Goal: Task Accomplishment & Management: Manage account settings

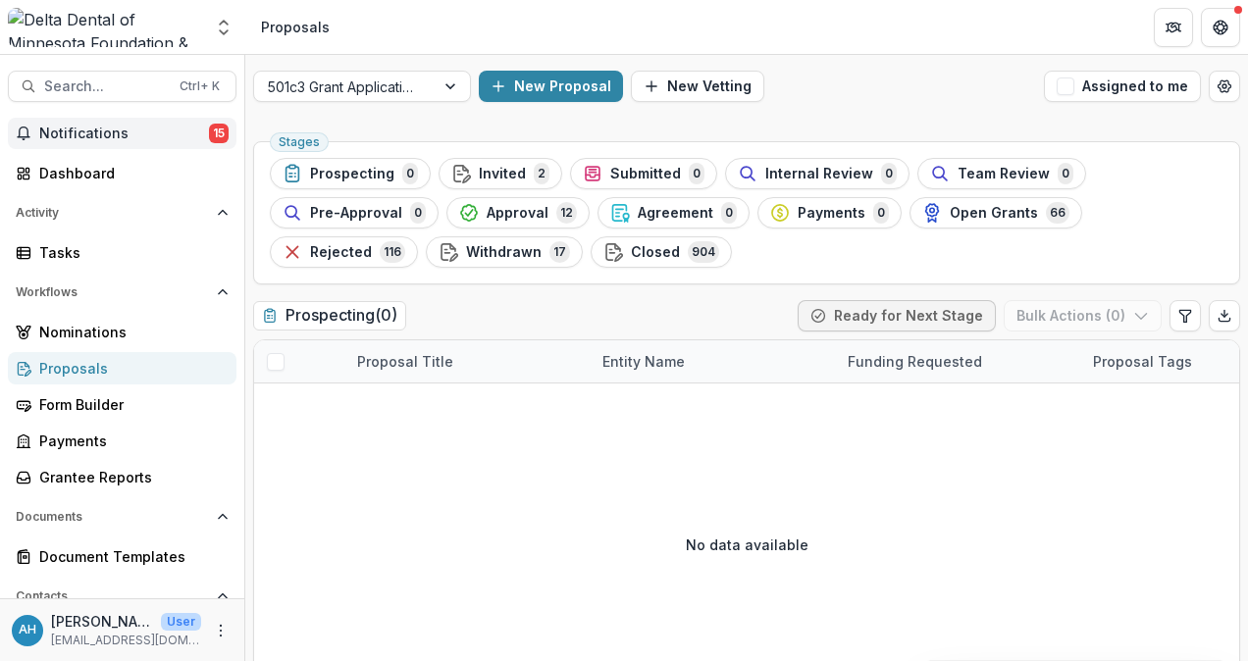
click at [84, 132] on span "Notifications" at bounding box center [124, 134] width 170 height 17
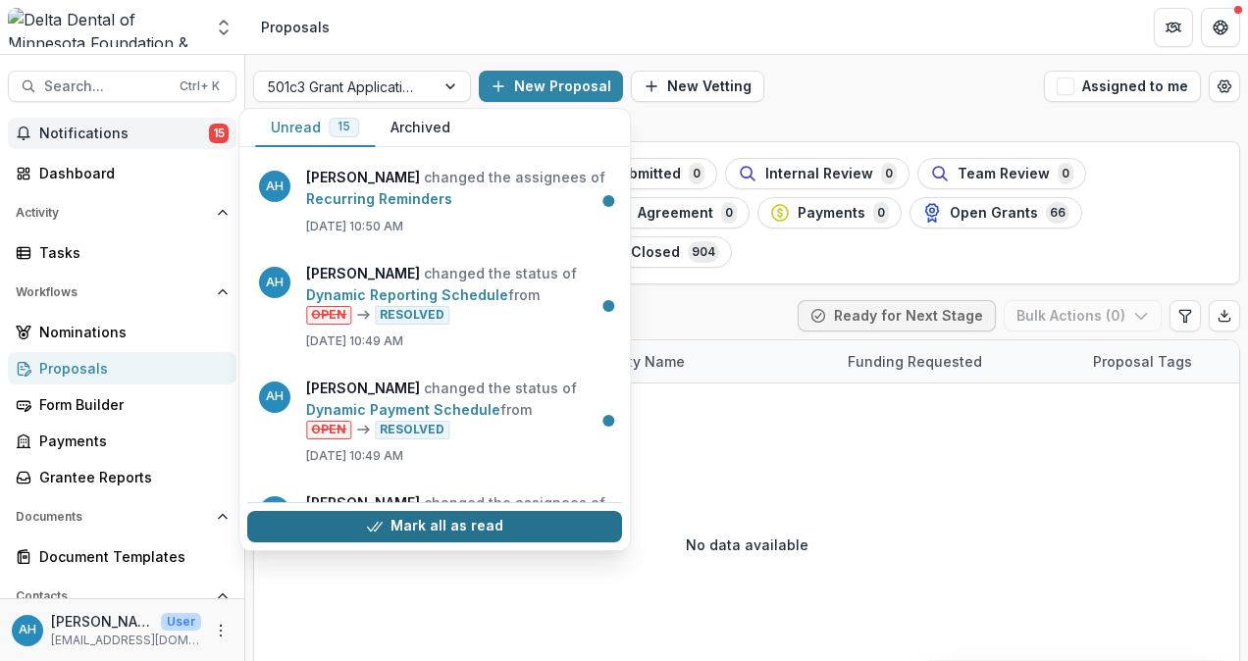
click at [410, 528] on button "Mark all as read" at bounding box center [434, 526] width 375 height 31
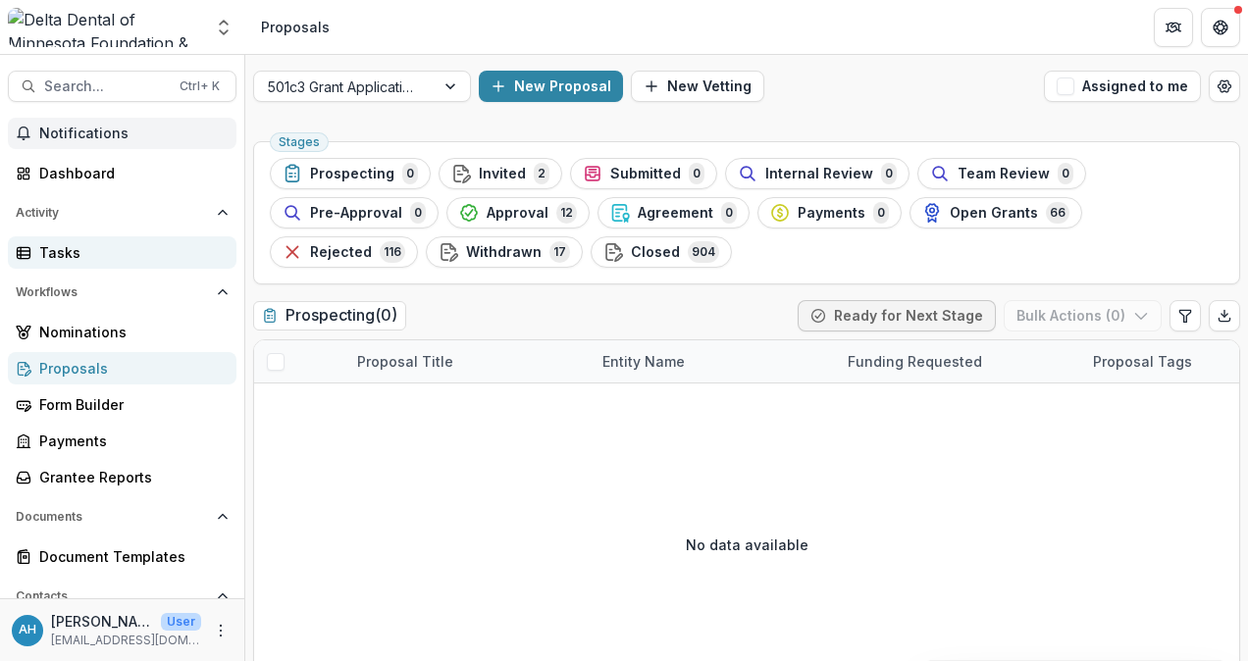
click at [48, 254] on div "Tasks" at bounding box center [130, 252] width 182 height 21
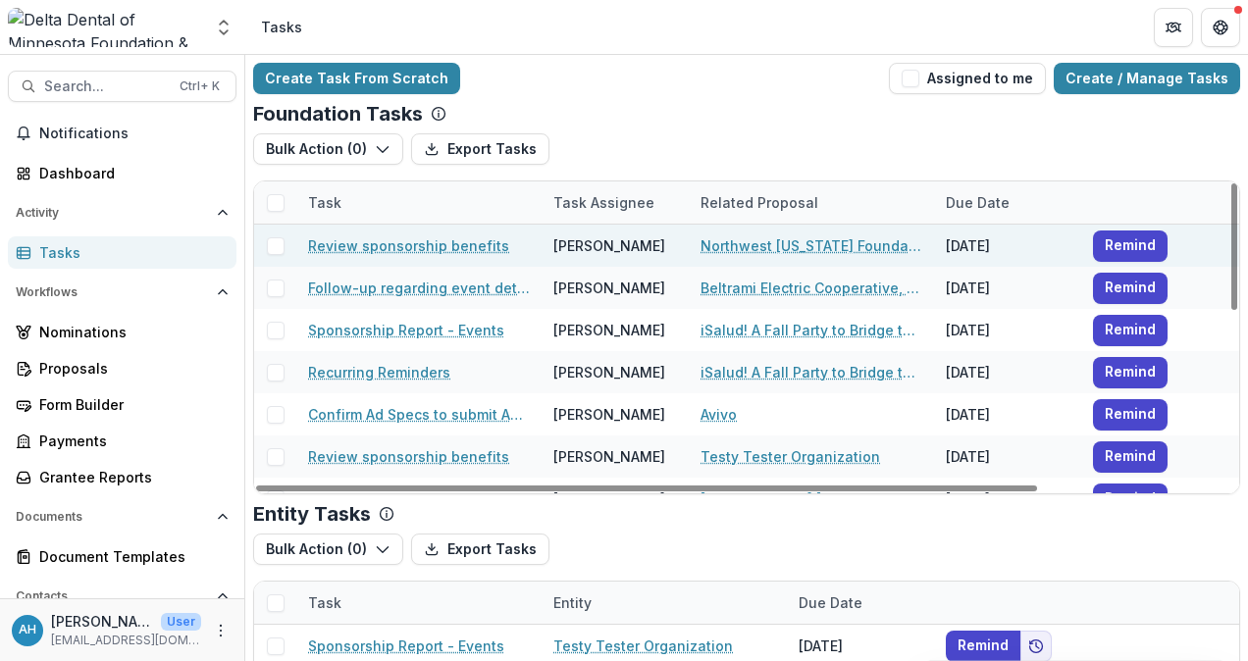
click at [272, 247] on span at bounding box center [276, 246] width 18 height 18
click at [328, 145] on button "Bulk Action ( 1 )" at bounding box center [326, 148] width 146 height 31
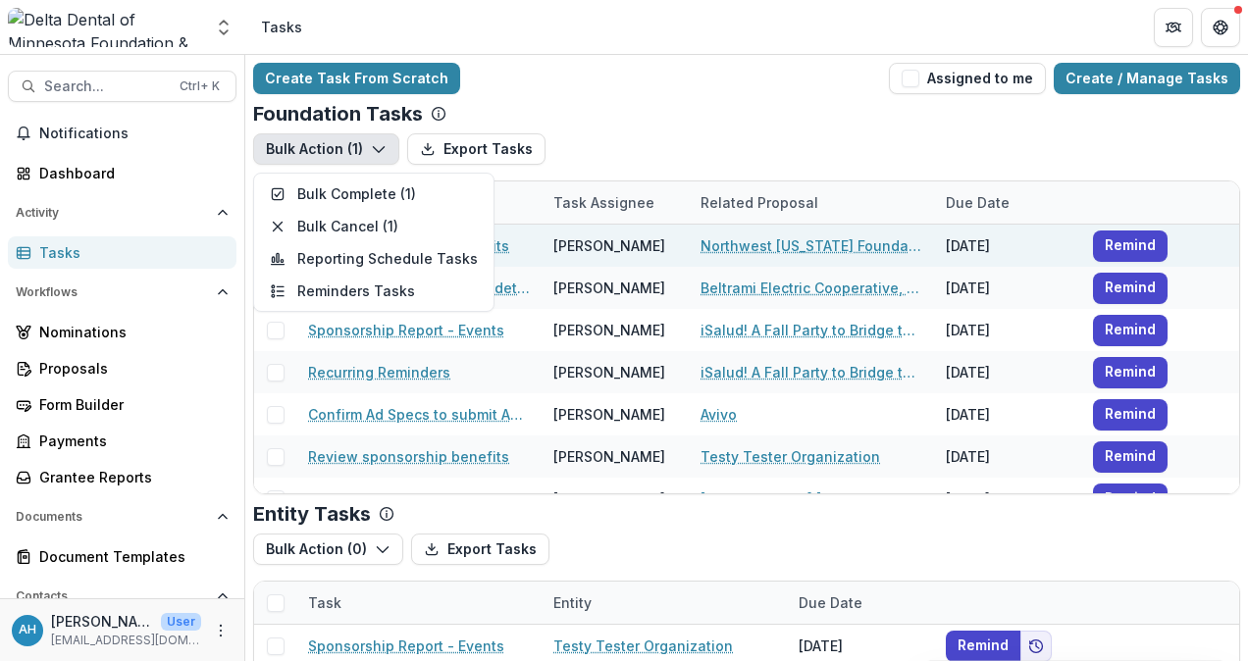
click at [724, 100] on div "Create Task From Scratch Assigned to me Create / Manage Tasks Foundation Tasks …" at bounding box center [746, 479] width 1003 height 848
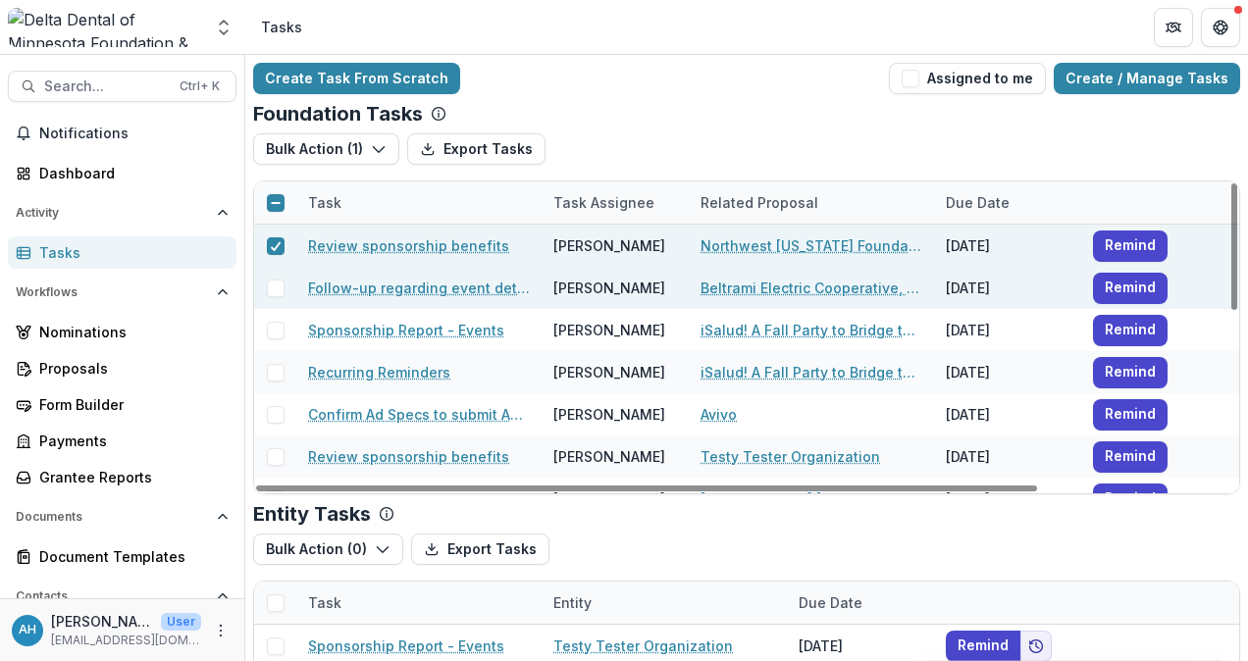
click at [276, 283] on span at bounding box center [276, 289] width 18 height 18
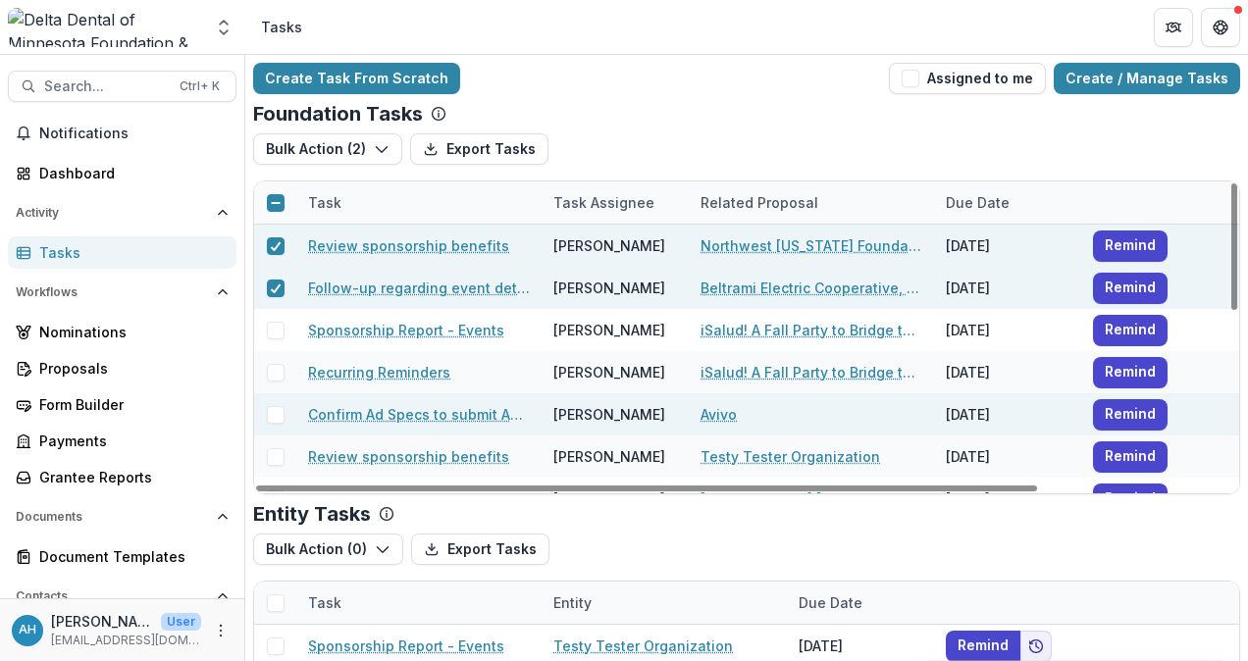
scroll to position [98, 0]
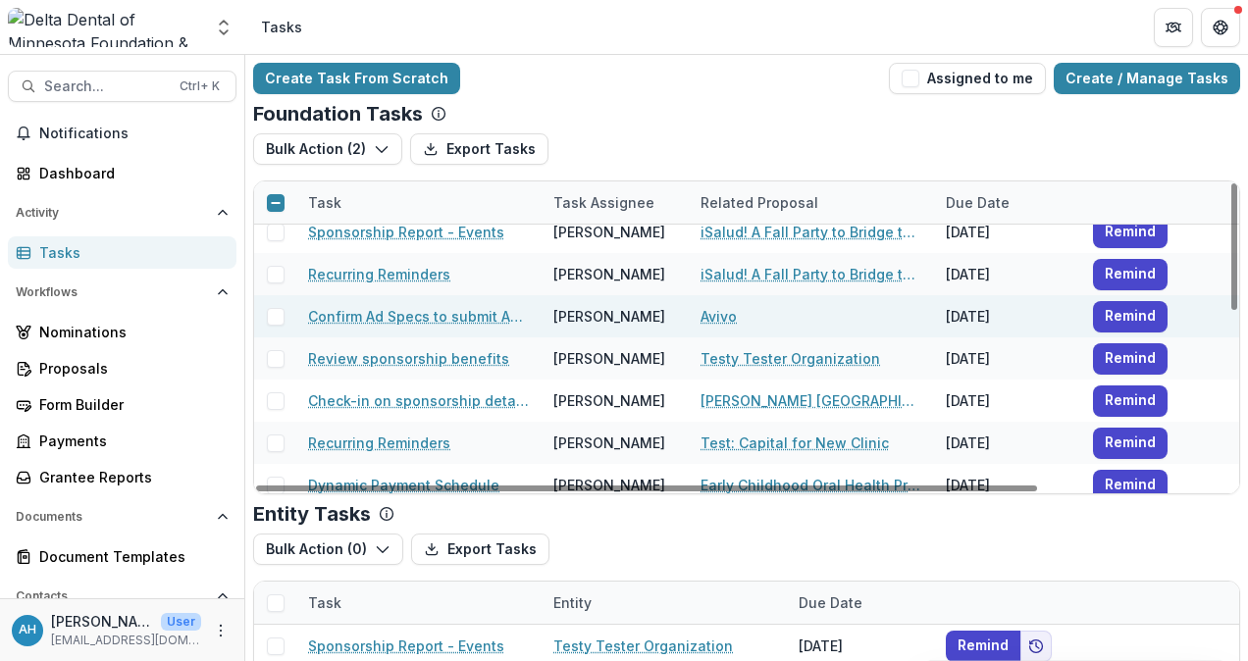
click at [279, 311] on span at bounding box center [276, 317] width 18 height 18
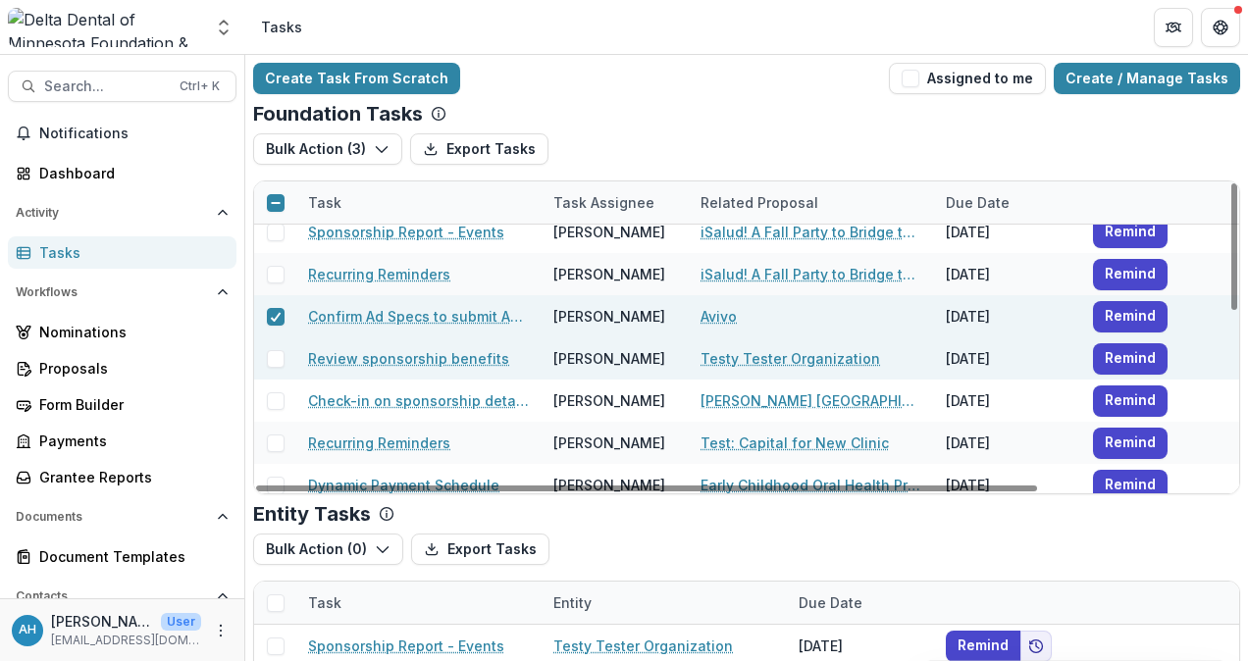
click at [276, 358] on span at bounding box center [276, 359] width 18 height 18
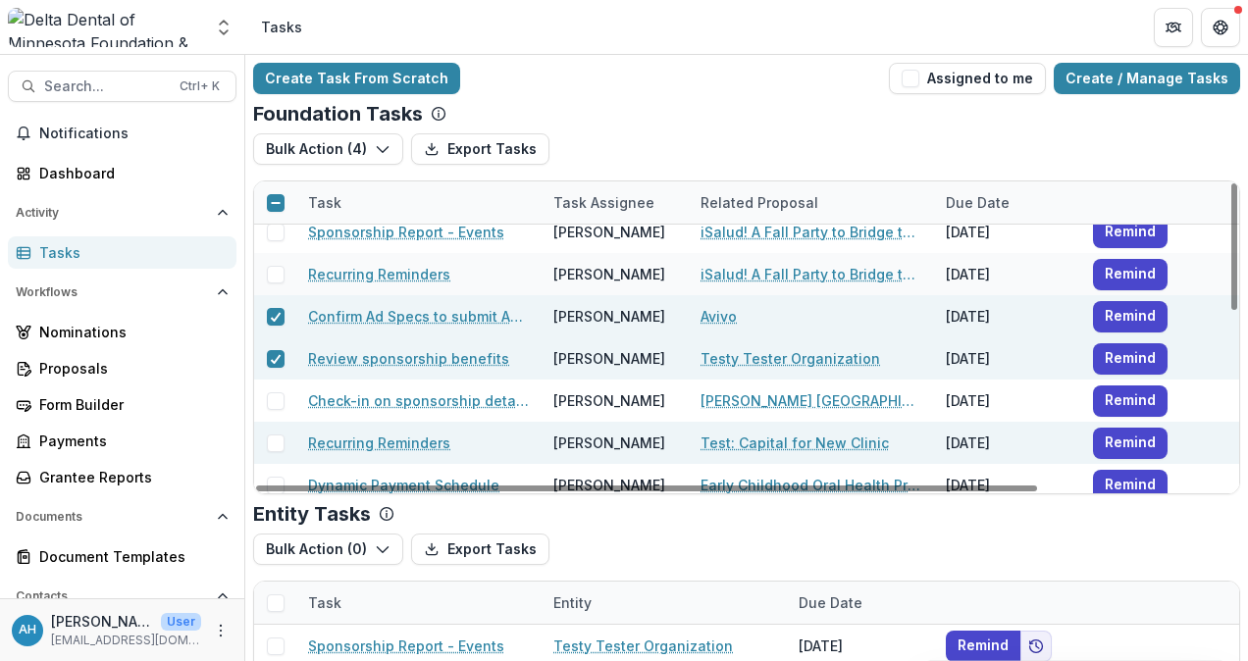
scroll to position [196, 0]
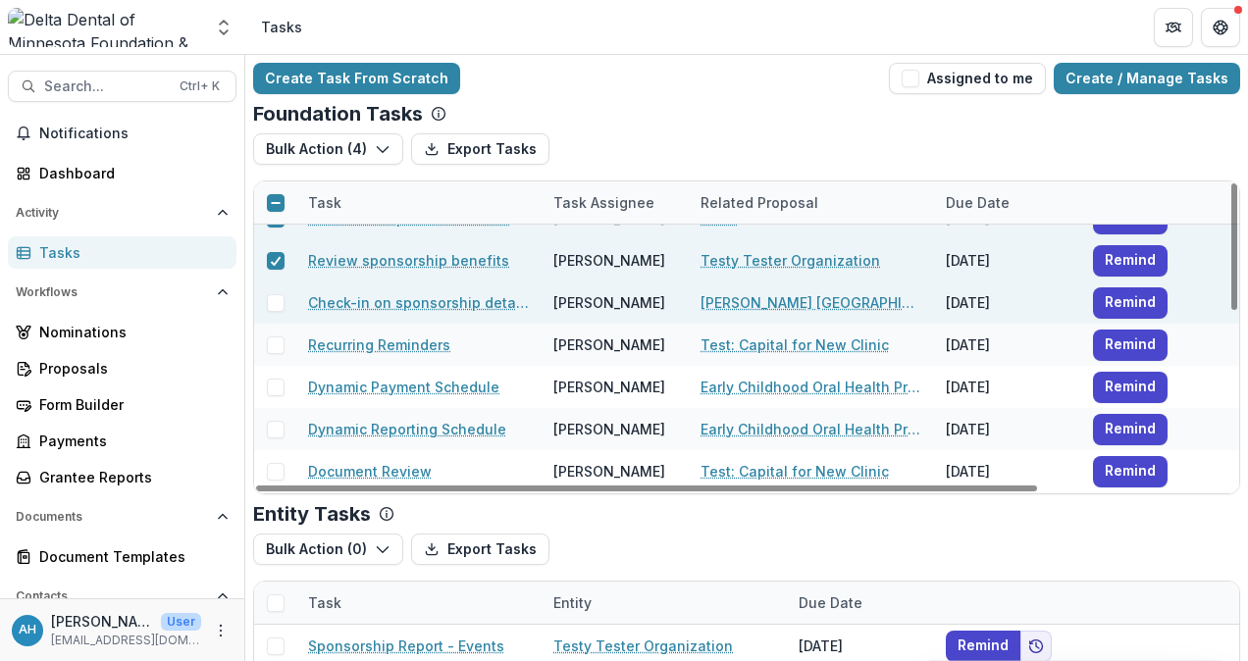
click at [273, 298] on span at bounding box center [276, 303] width 18 height 18
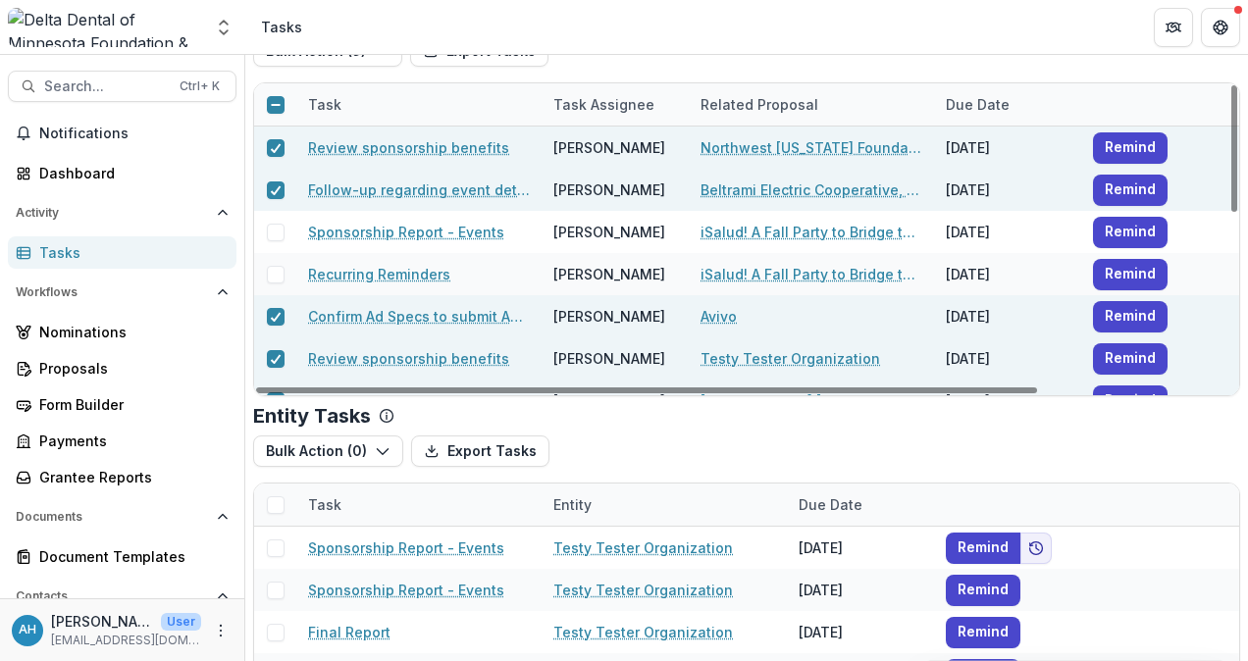
scroll to position [0, 0]
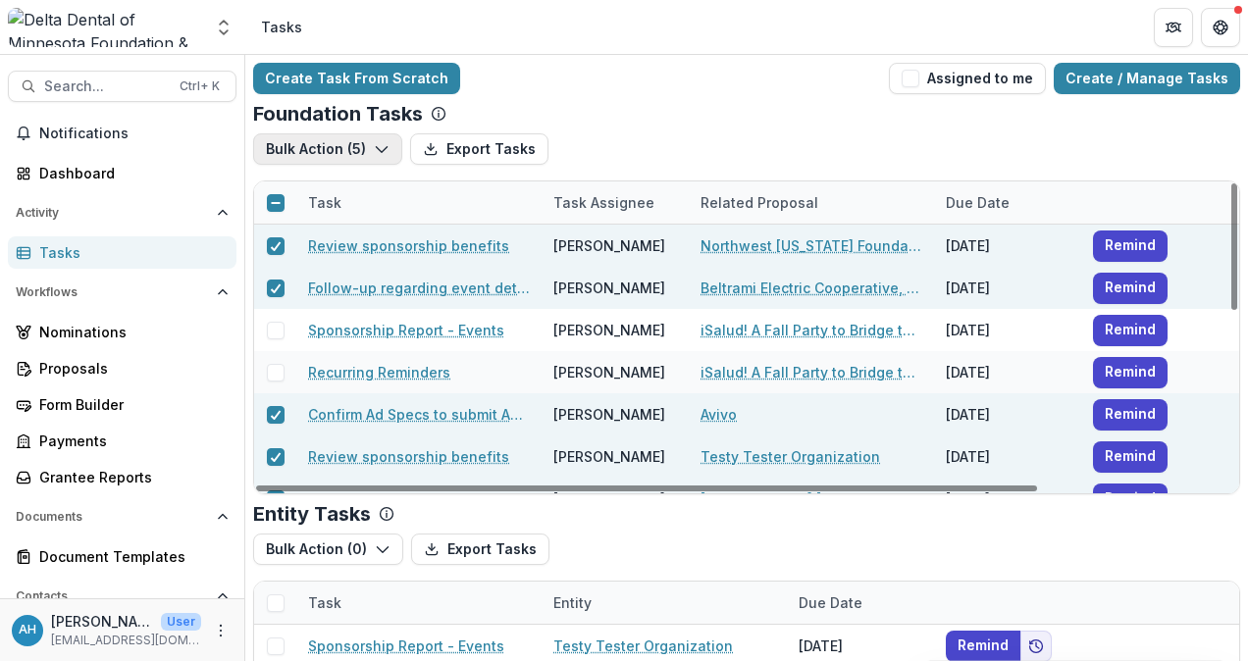
click at [340, 153] on button "Bulk Action ( 5 )" at bounding box center [327, 148] width 149 height 31
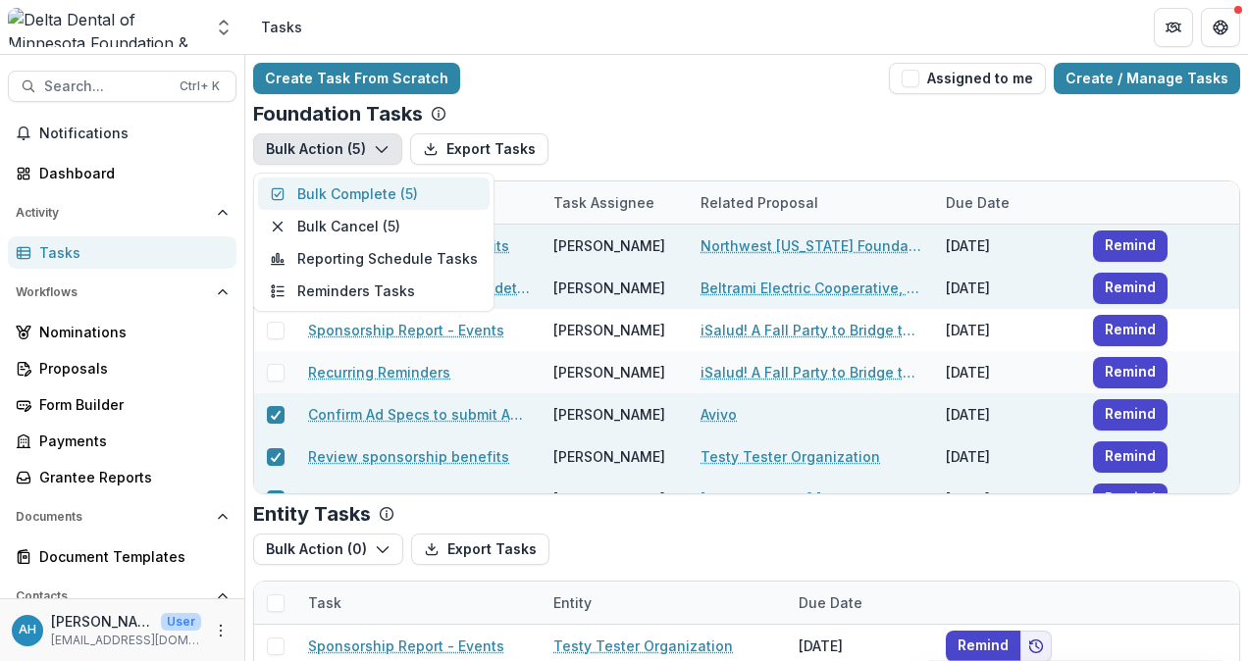
click at [372, 190] on button "Bulk Complete ( 5 )" at bounding box center [374, 194] width 232 height 32
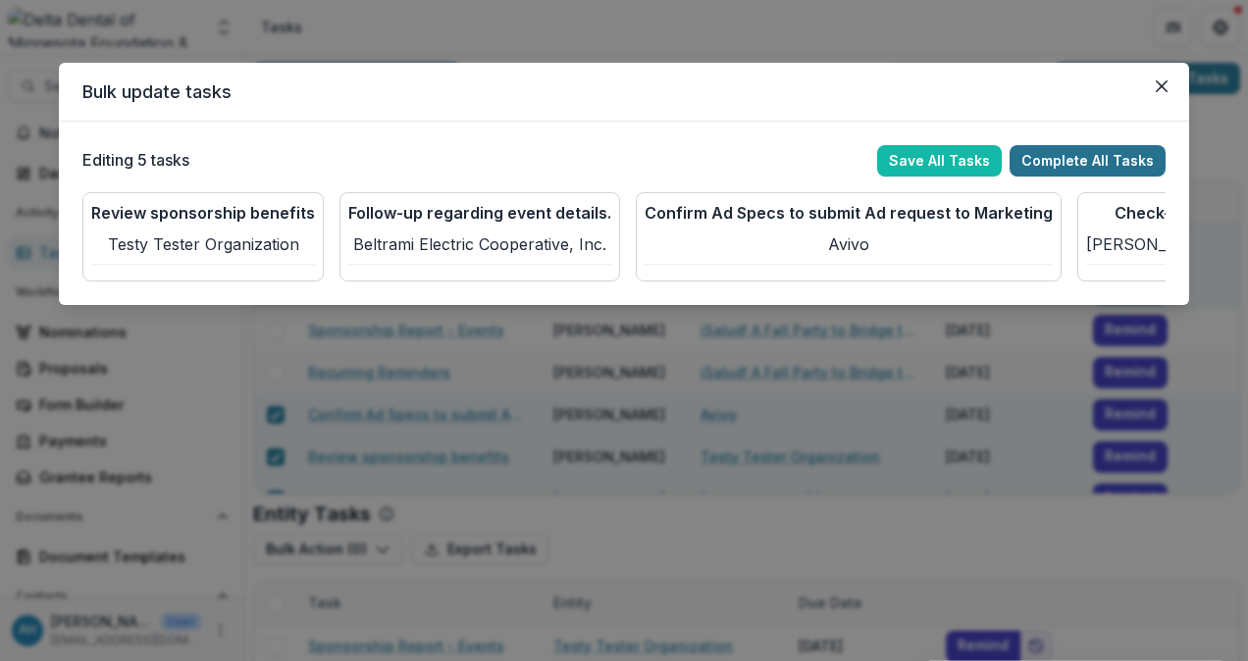
click at [1079, 161] on button "Complete All Tasks" at bounding box center [1088, 160] width 156 height 31
click at [1089, 165] on button "Complete All Tasks" at bounding box center [1088, 160] width 156 height 31
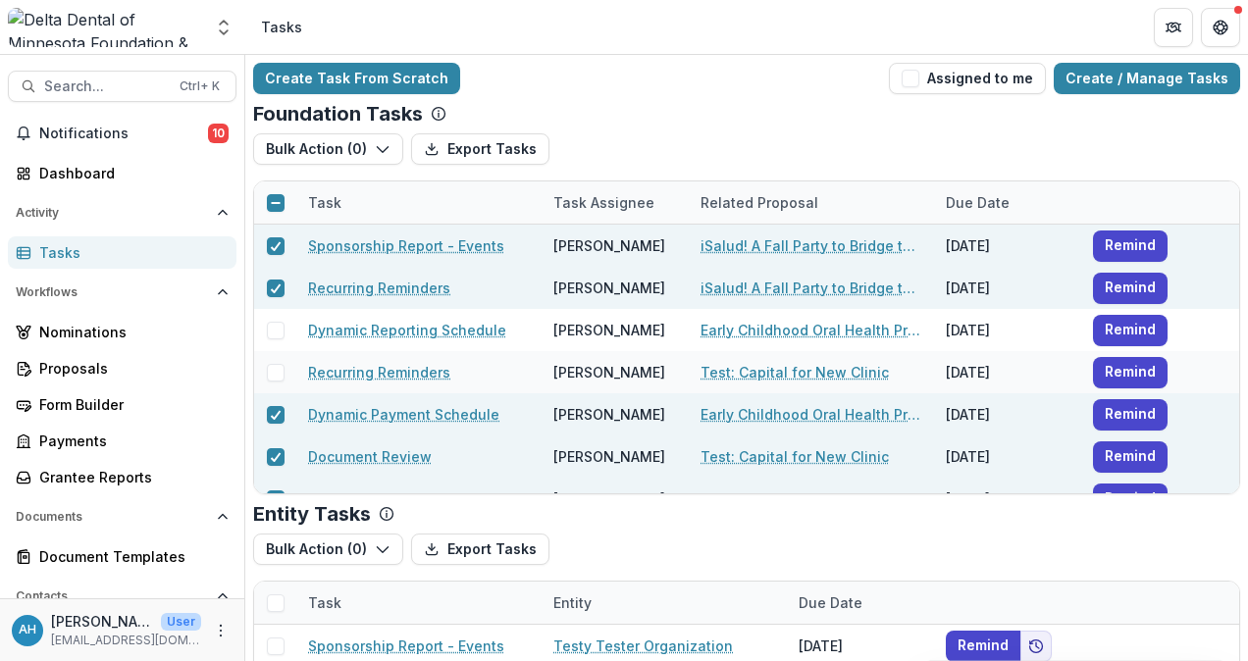
click at [682, 138] on div "Bulk Action ( 0 ) Export Tasks Reporting Schedule Tasks Reminders Tasks Grant A…" at bounding box center [746, 156] width 987 height 47
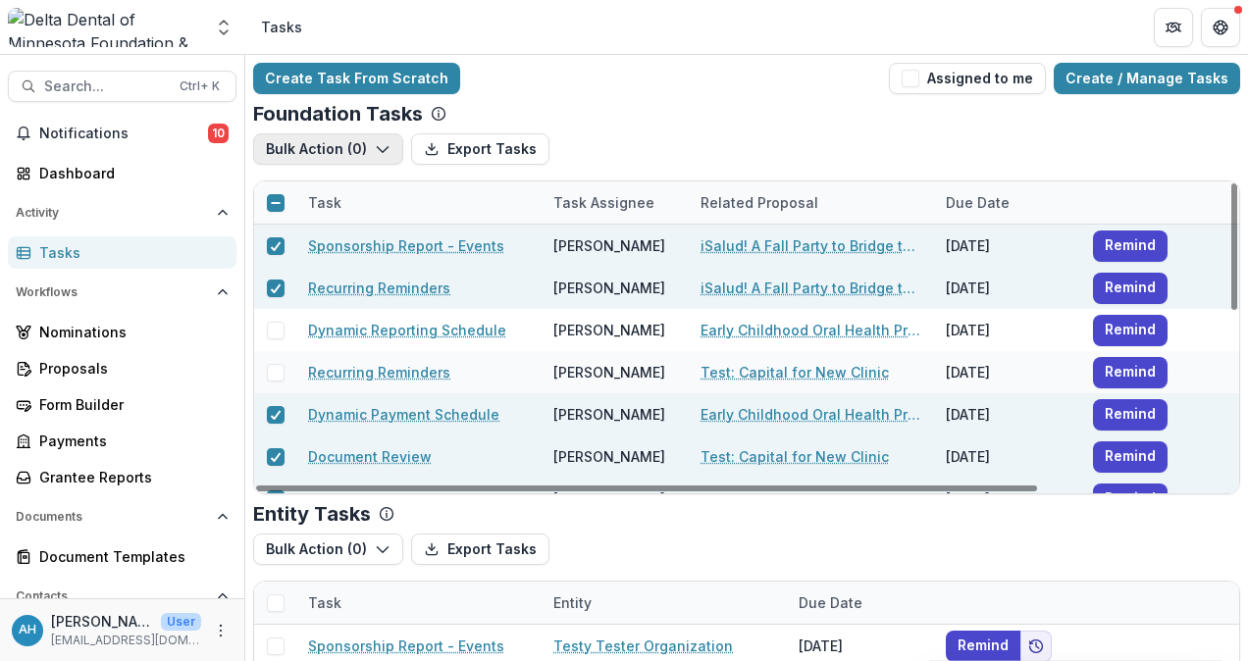
click at [336, 145] on button "Bulk Action ( 0 )" at bounding box center [328, 148] width 150 height 31
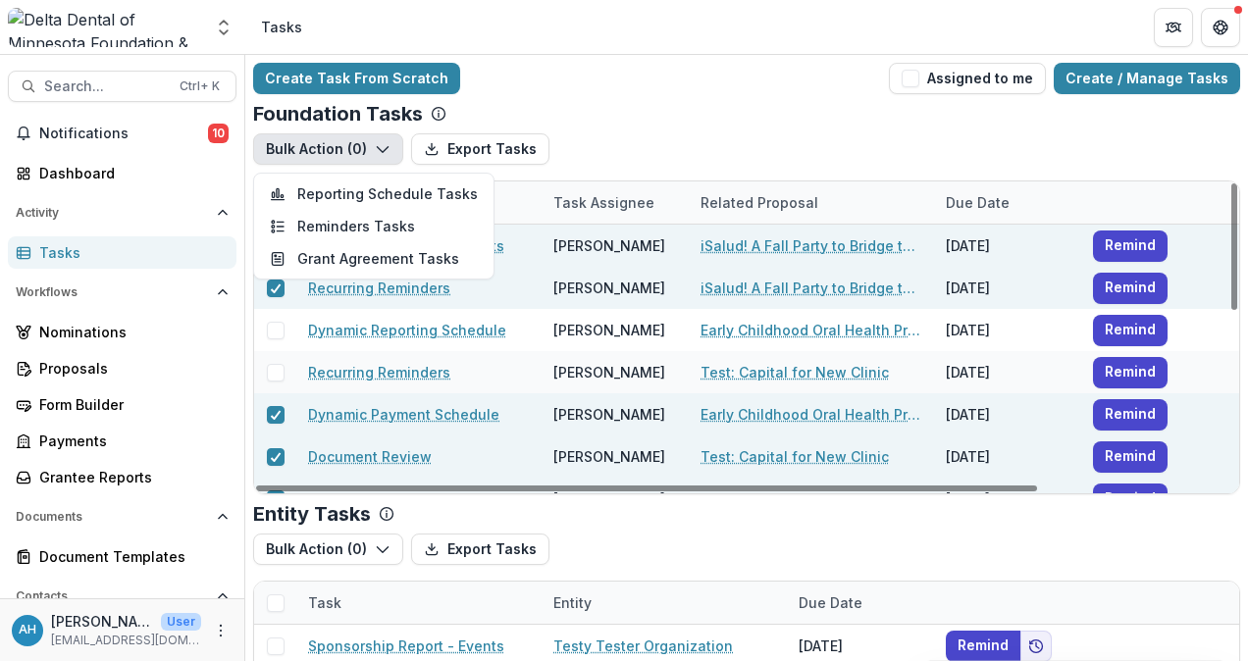
click at [650, 111] on div "Foundation Tasks" at bounding box center [746, 114] width 987 height 24
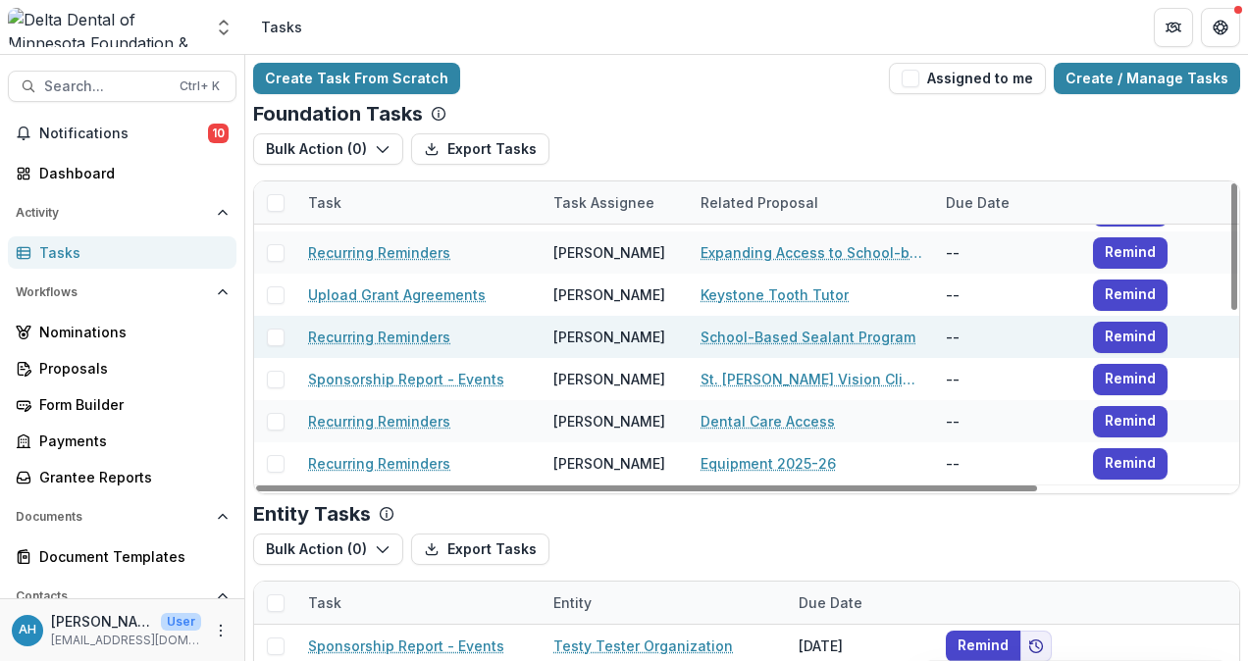
scroll to position [426, 0]
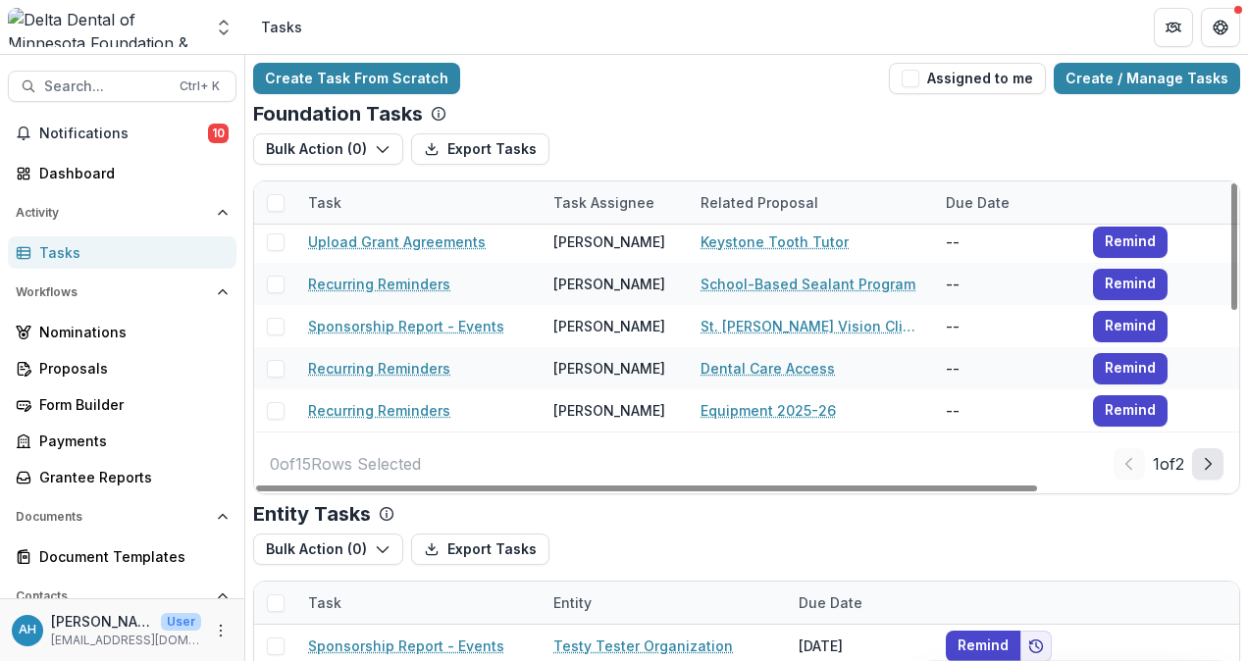
click at [1209, 459] on icon "Next Page" at bounding box center [1208, 464] width 16 height 16
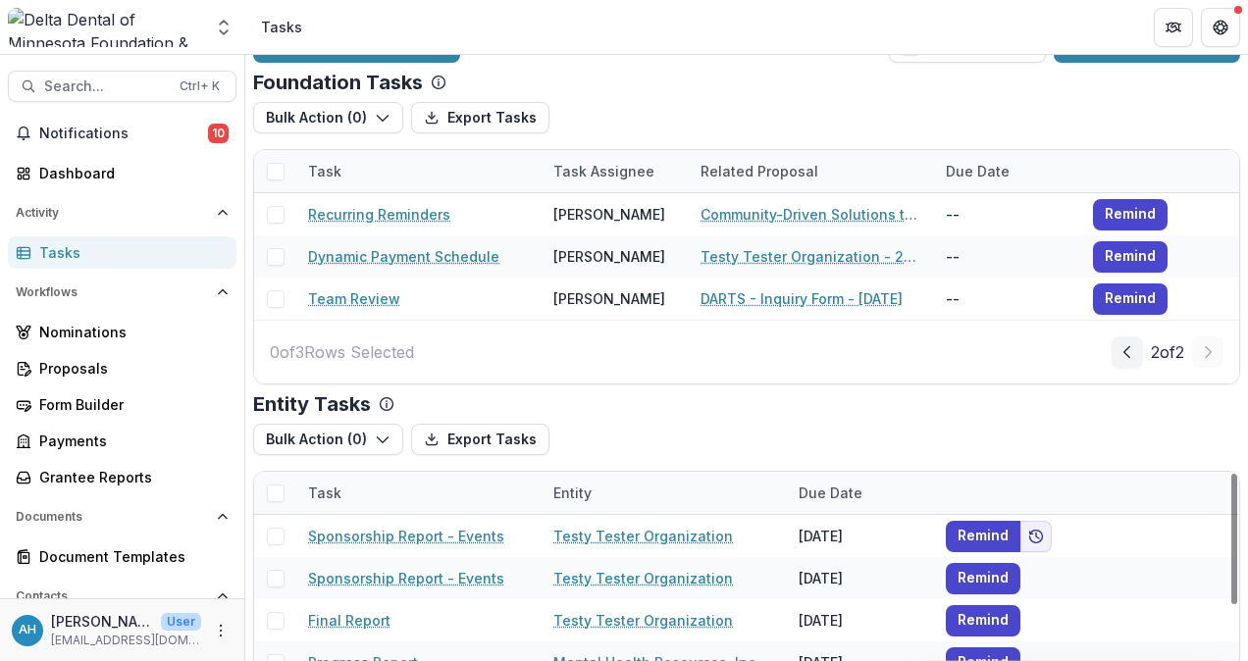
scroll to position [0, 0]
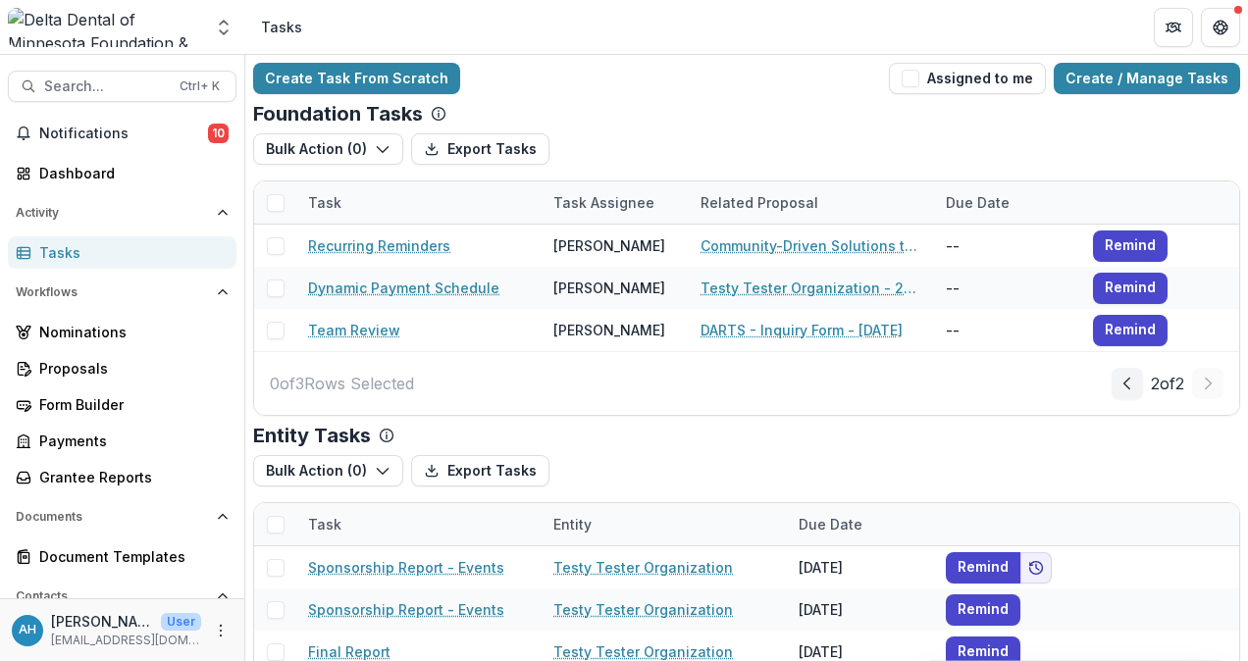
click at [71, 251] on div "Tasks" at bounding box center [130, 252] width 182 height 21
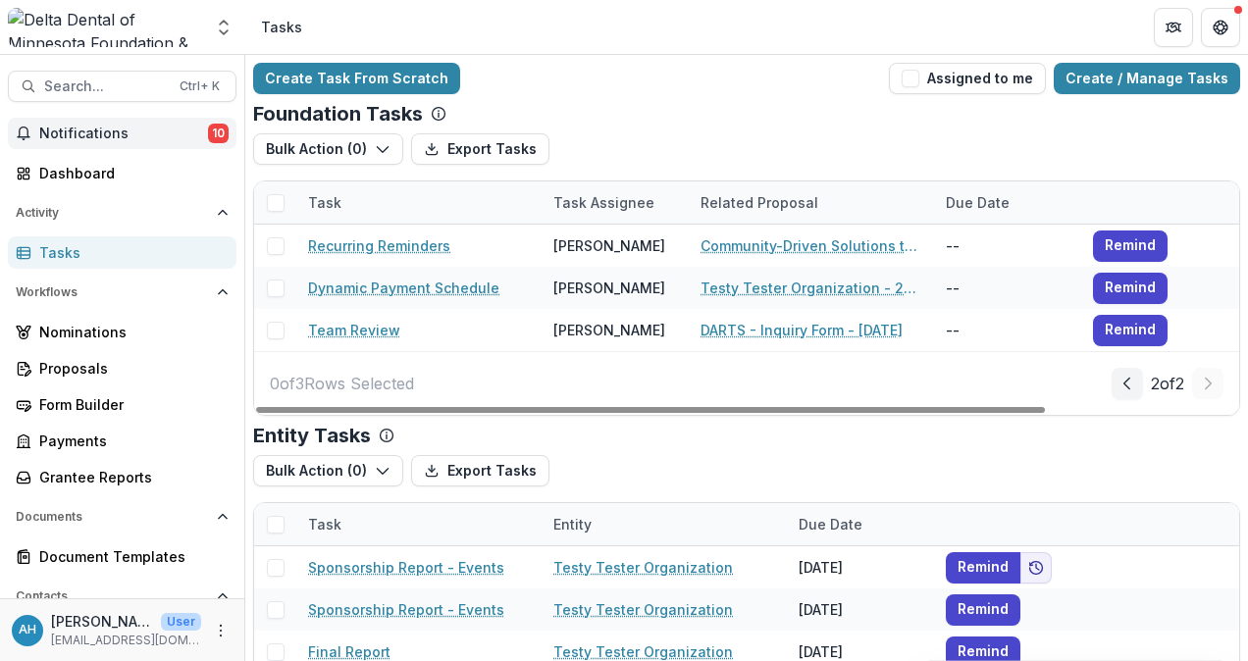
click at [95, 134] on span "Notifications" at bounding box center [123, 134] width 169 height 17
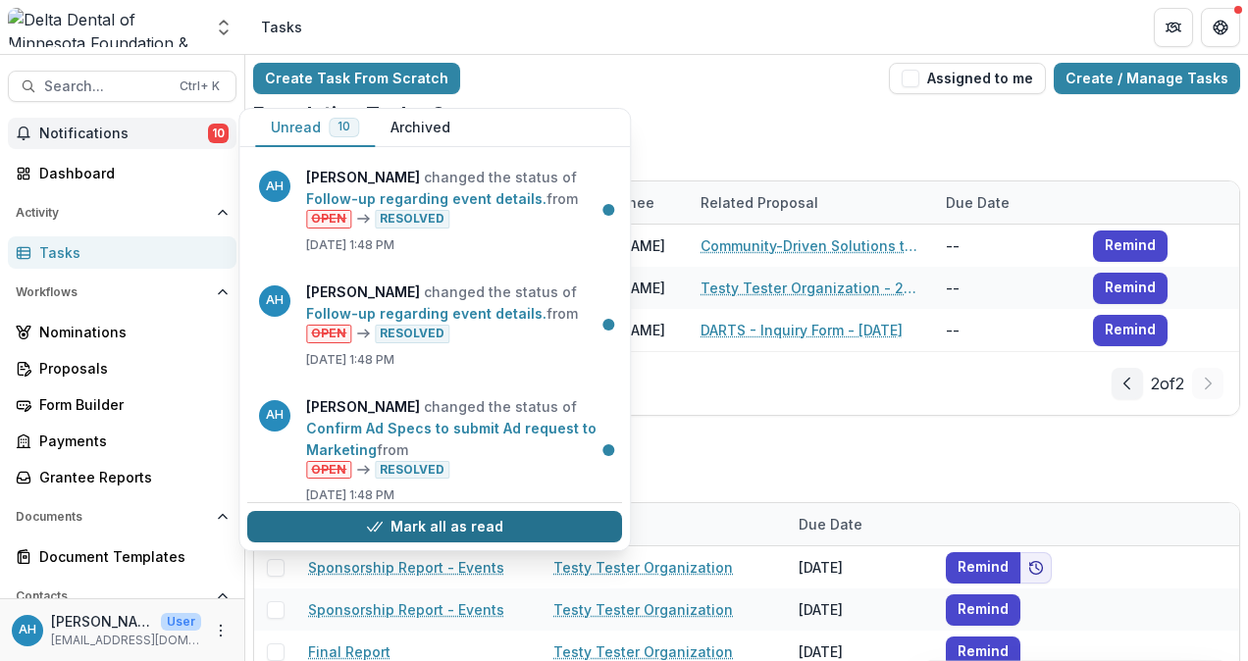
click at [452, 522] on button "Mark all as read" at bounding box center [434, 526] width 375 height 31
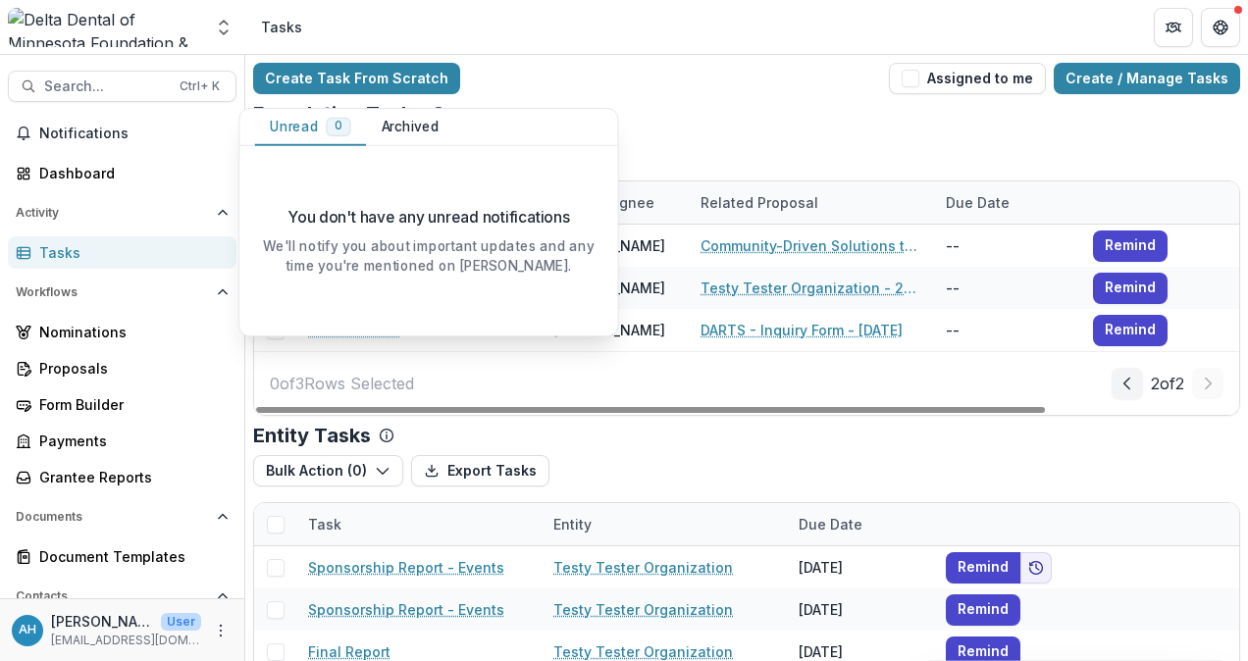
click at [502, 427] on div "Entity Tasks" at bounding box center [746, 436] width 987 height 24
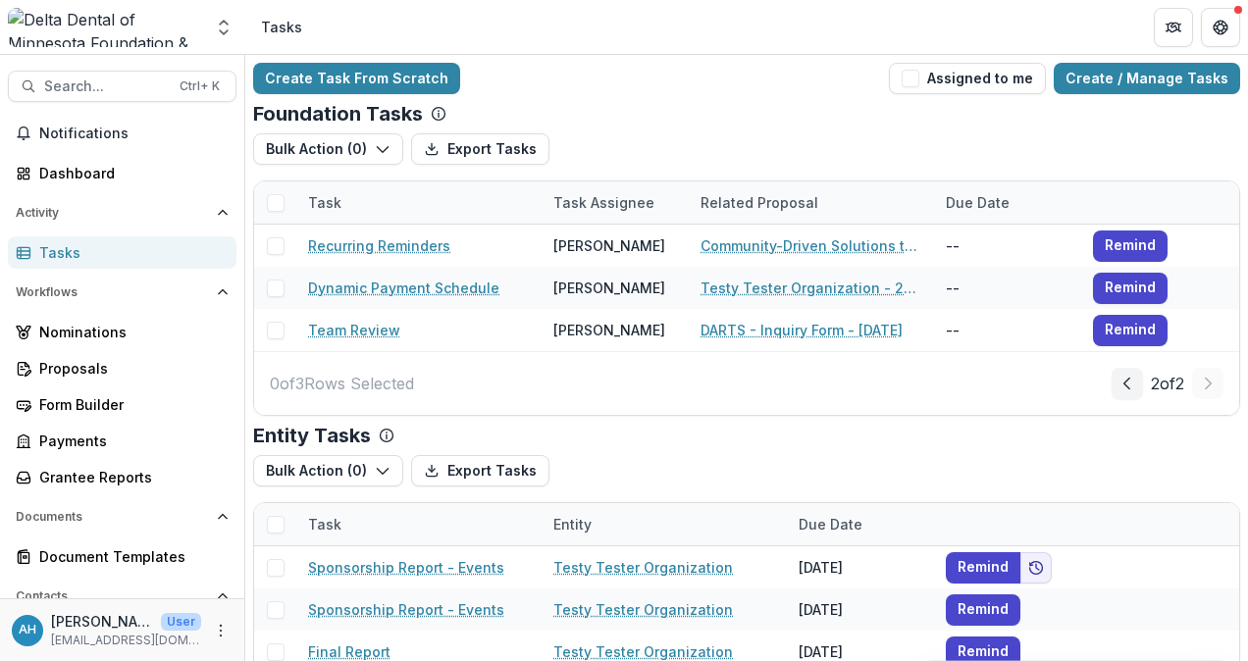
click at [708, 469] on div "Bulk Action ( 0 ) Export Tasks Bulk Cancel ( 0 )" at bounding box center [746, 470] width 987 height 31
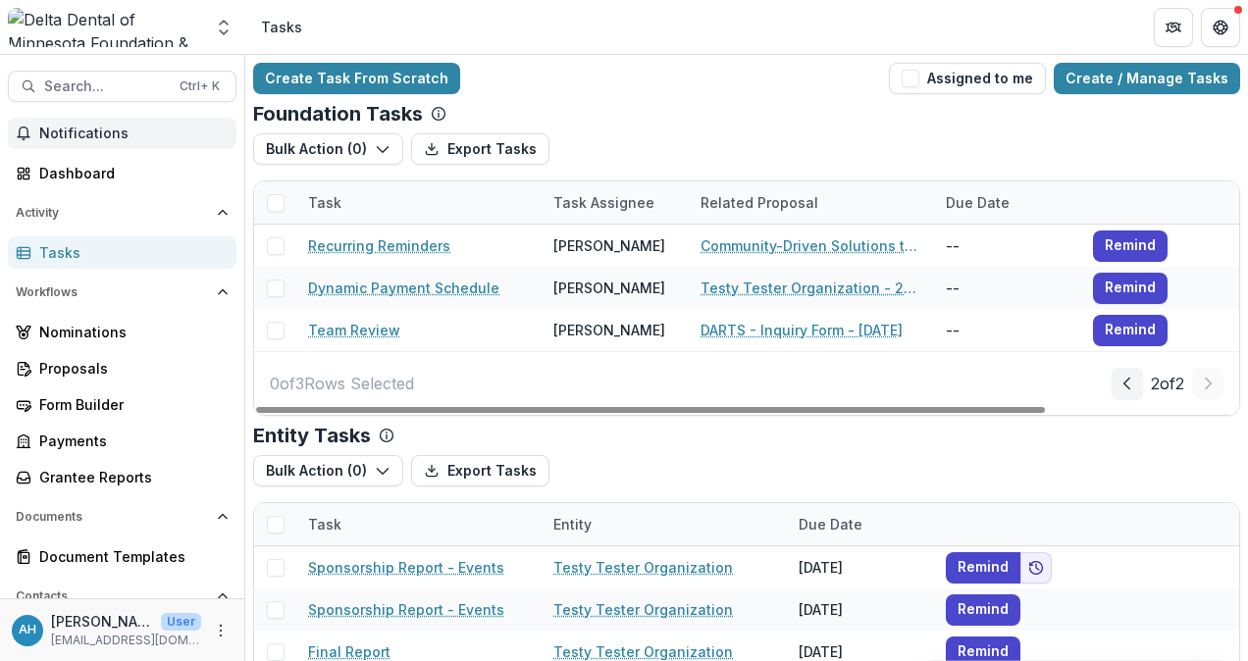
click at [67, 131] on span "Notifications" at bounding box center [133, 134] width 189 height 17
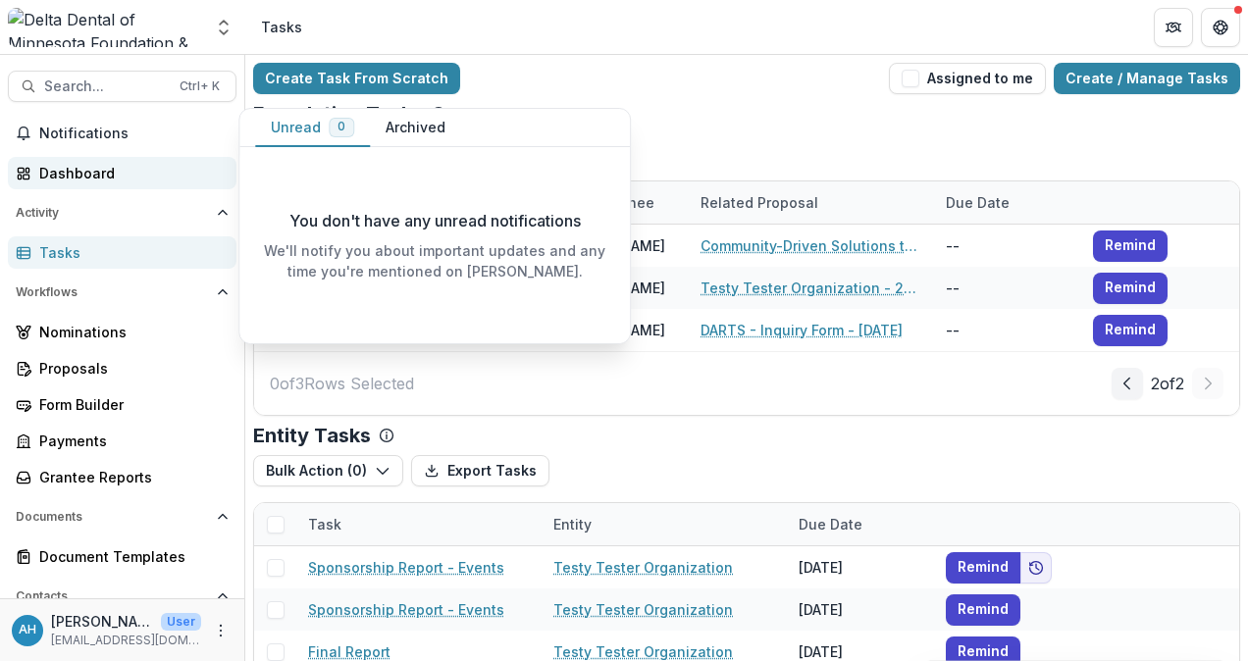
click at [68, 173] on div "Dashboard" at bounding box center [130, 173] width 182 height 21
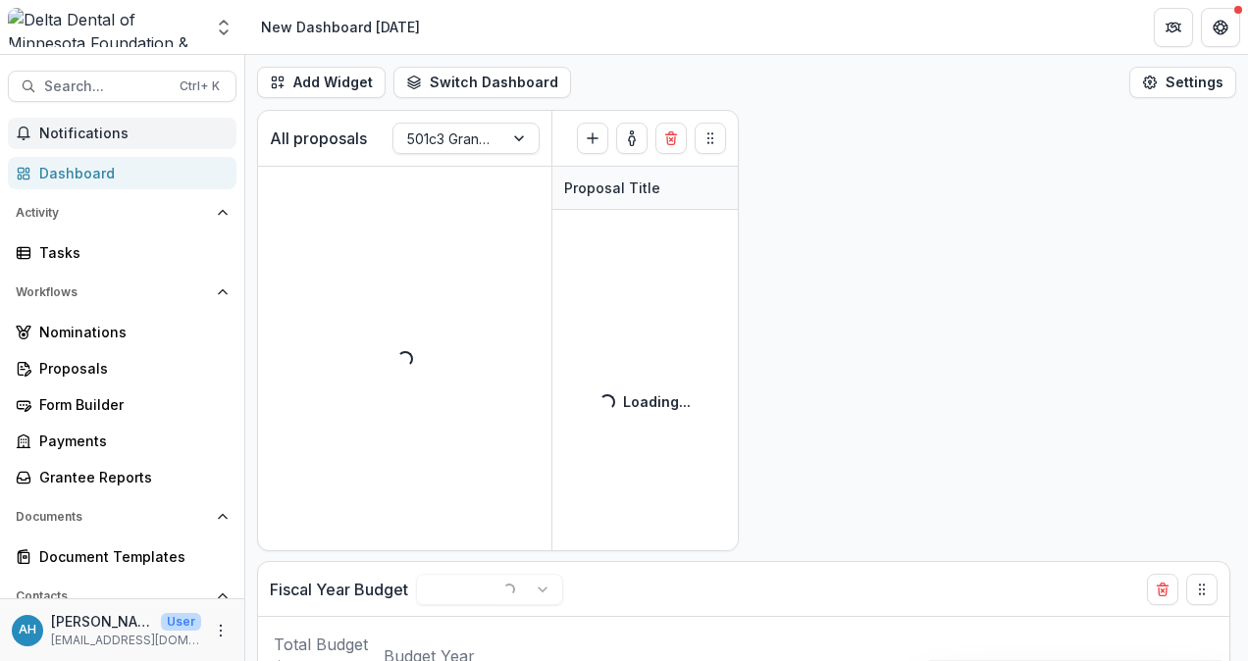
click at [73, 119] on button "Notifications" at bounding box center [122, 133] width 229 height 31
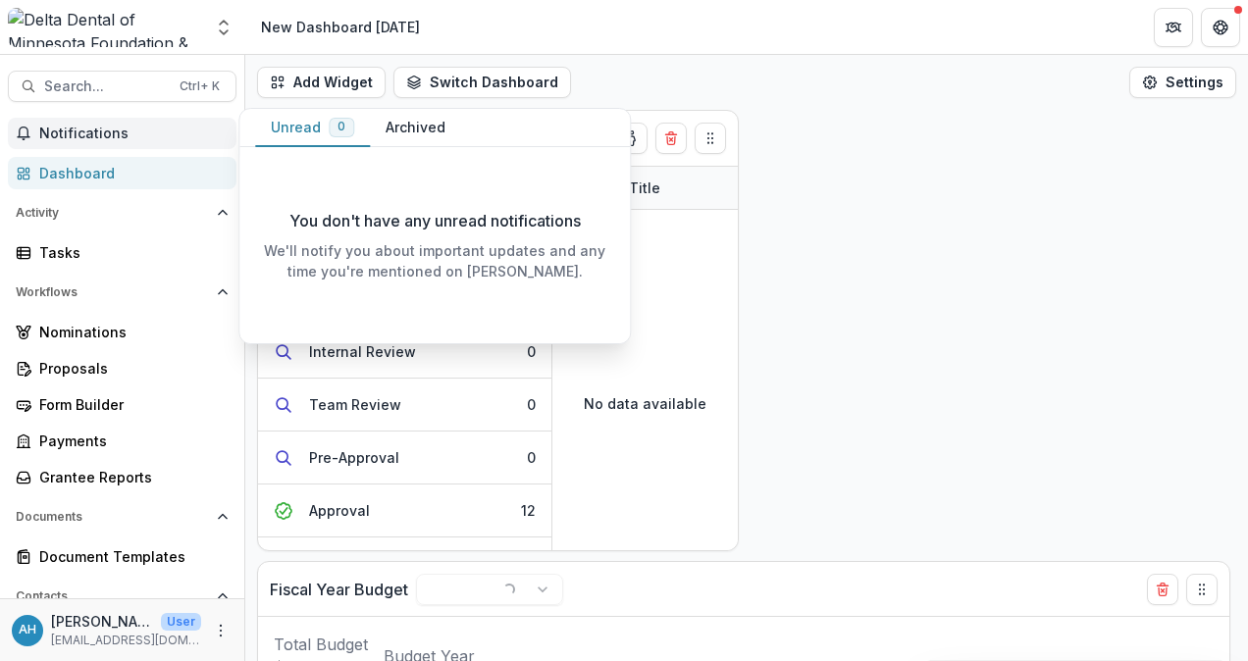
click at [65, 130] on span "Notifications" at bounding box center [133, 134] width 189 height 17
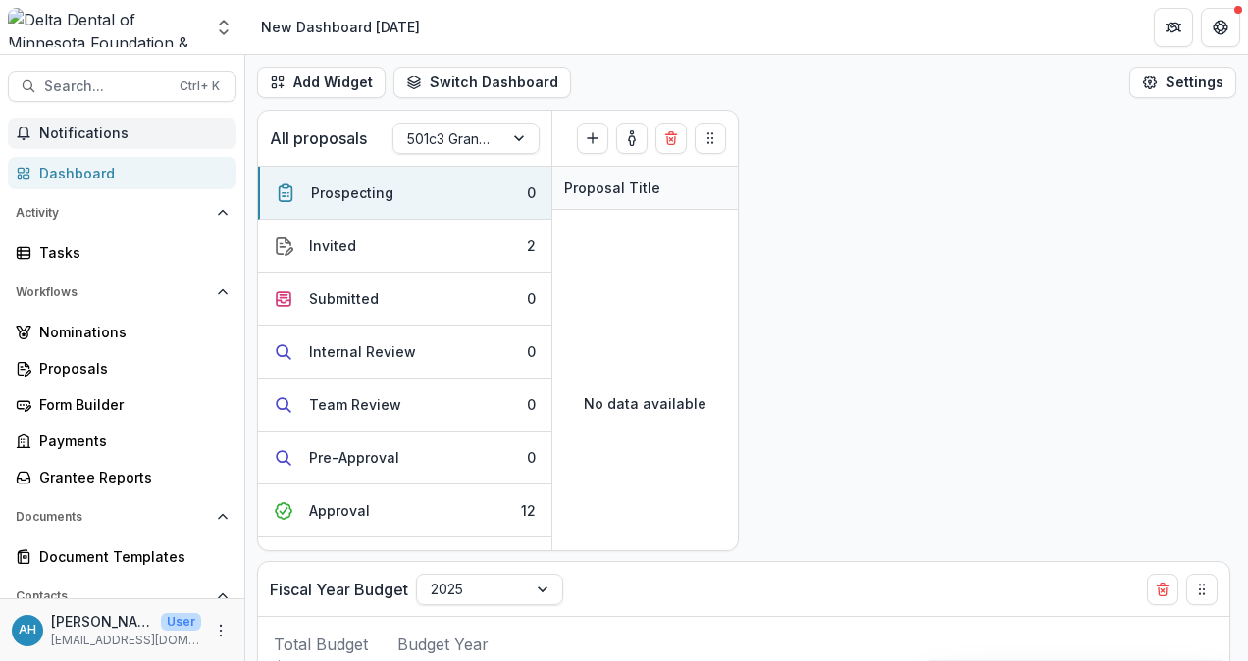
click at [65, 130] on span "Notifications" at bounding box center [133, 134] width 189 height 17
click at [67, 177] on div "Dashboard" at bounding box center [130, 173] width 182 height 21
click at [101, 128] on span "Notifications" at bounding box center [133, 134] width 189 height 17
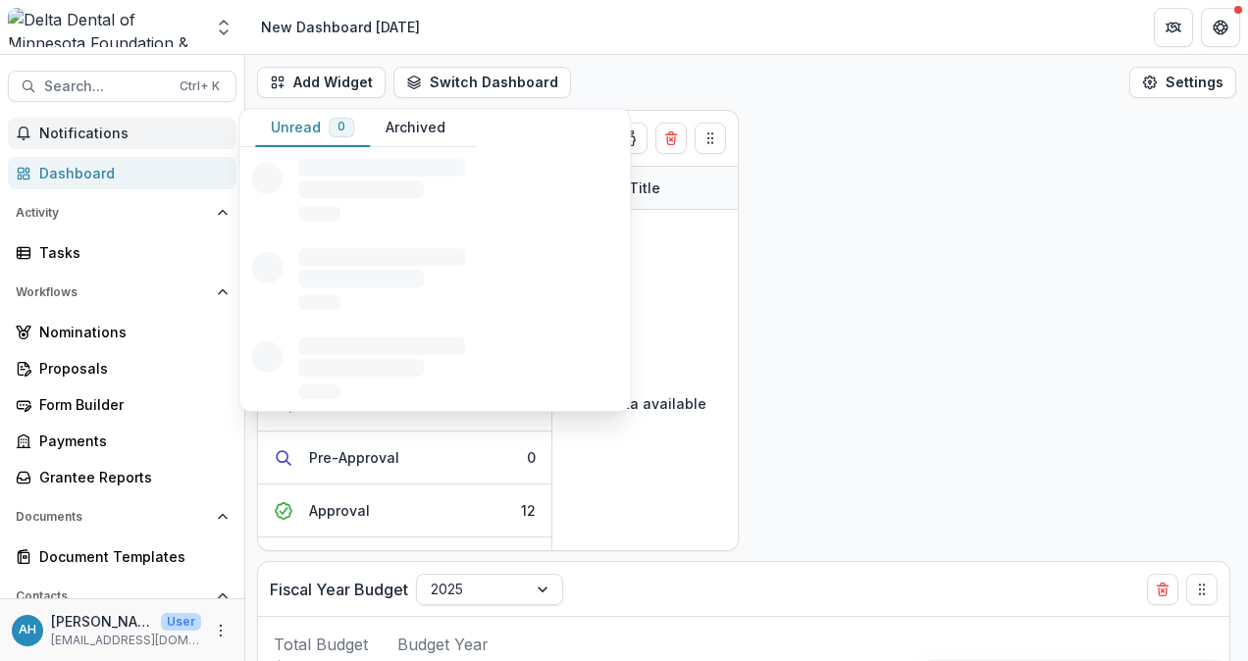
click at [73, 128] on span "Notifications" at bounding box center [133, 134] width 189 height 17
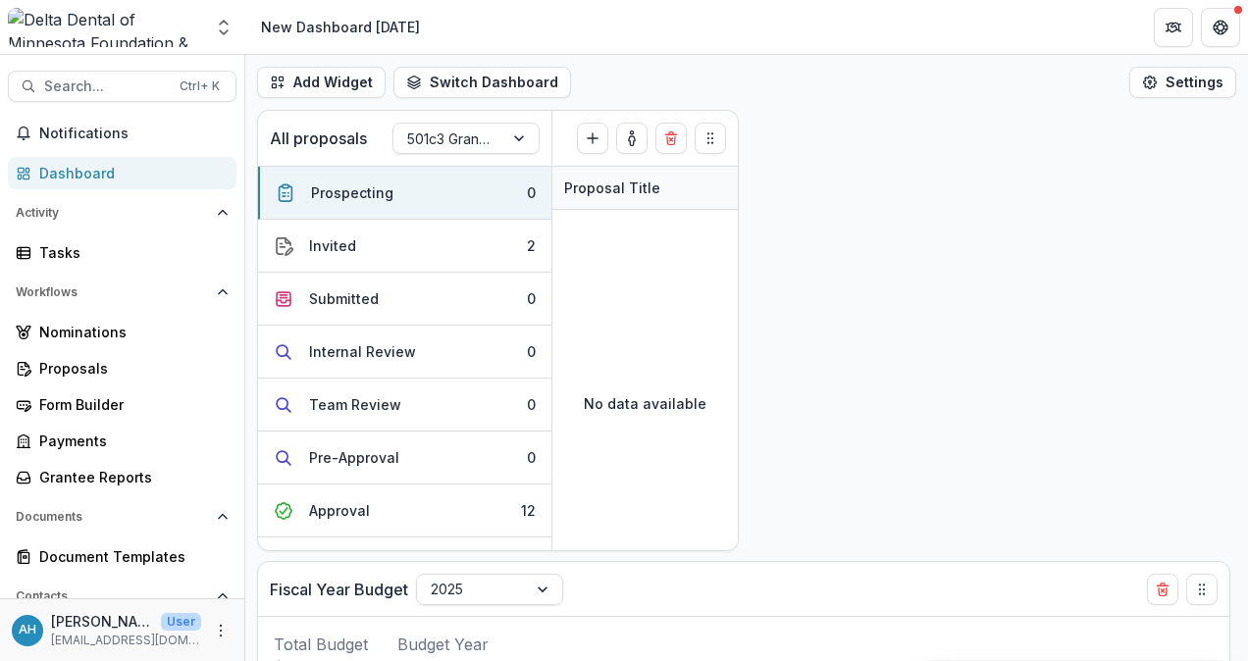
click at [63, 180] on div "Dashboard" at bounding box center [130, 173] width 182 height 21
click at [78, 121] on button "Notifications" at bounding box center [122, 133] width 229 height 31
click at [93, 176] on div "Dashboard" at bounding box center [130, 173] width 182 height 21
click at [84, 129] on span "Notifications" at bounding box center [133, 134] width 189 height 17
click at [75, 179] on div "Dashboard" at bounding box center [130, 173] width 182 height 21
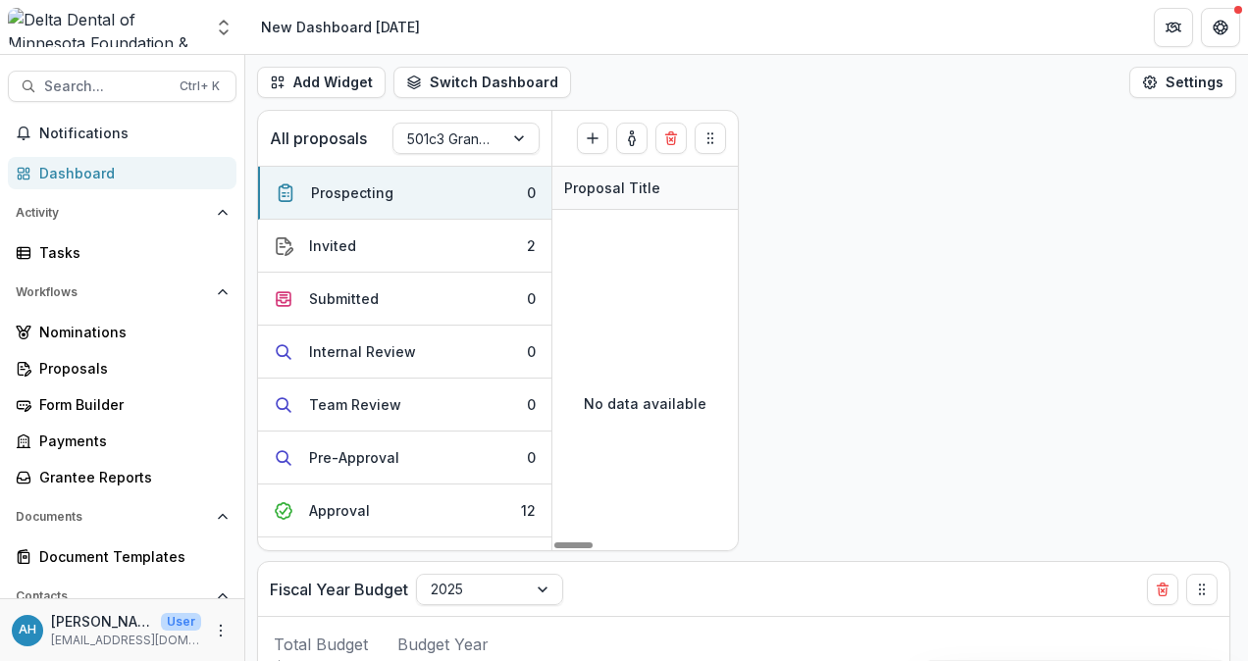
click at [1005, 332] on div "All proposals 501c3 Grant Application Workflow Prospecting ( 0 ) Create Proposa…" at bounding box center [746, 386] width 1003 height 552
click at [66, 365] on div "Proposals" at bounding box center [130, 368] width 182 height 21
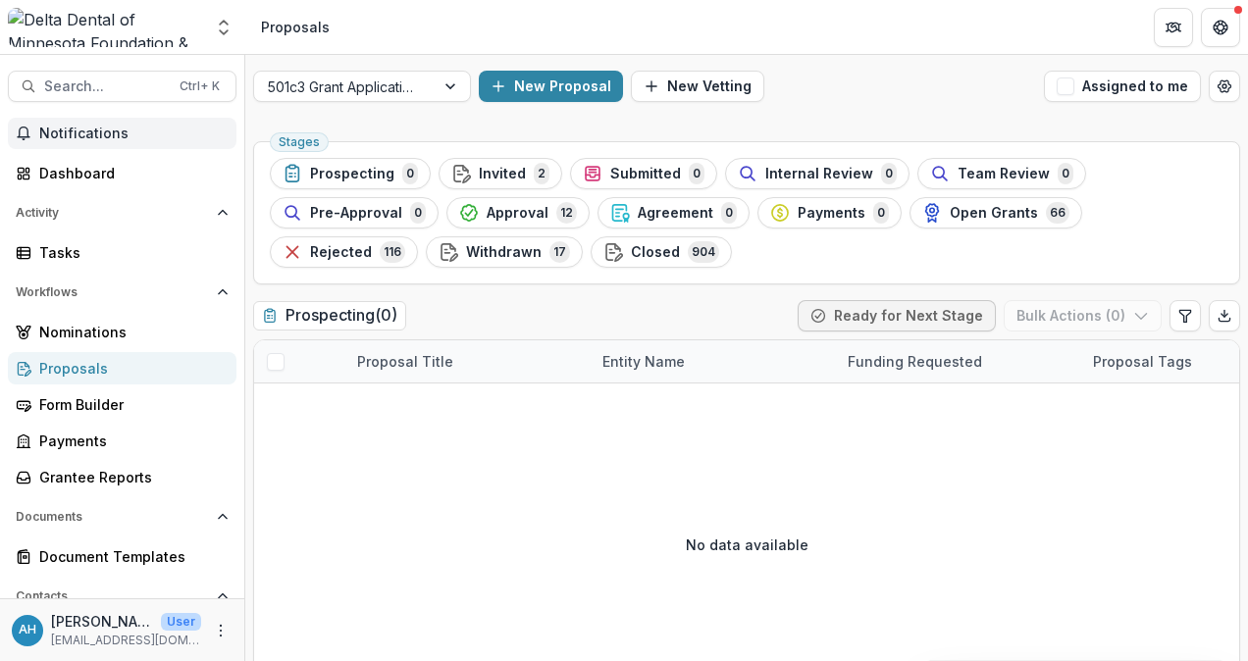
click at [79, 141] on span "Notifications" at bounding box center [133, 134] width 189 height 17
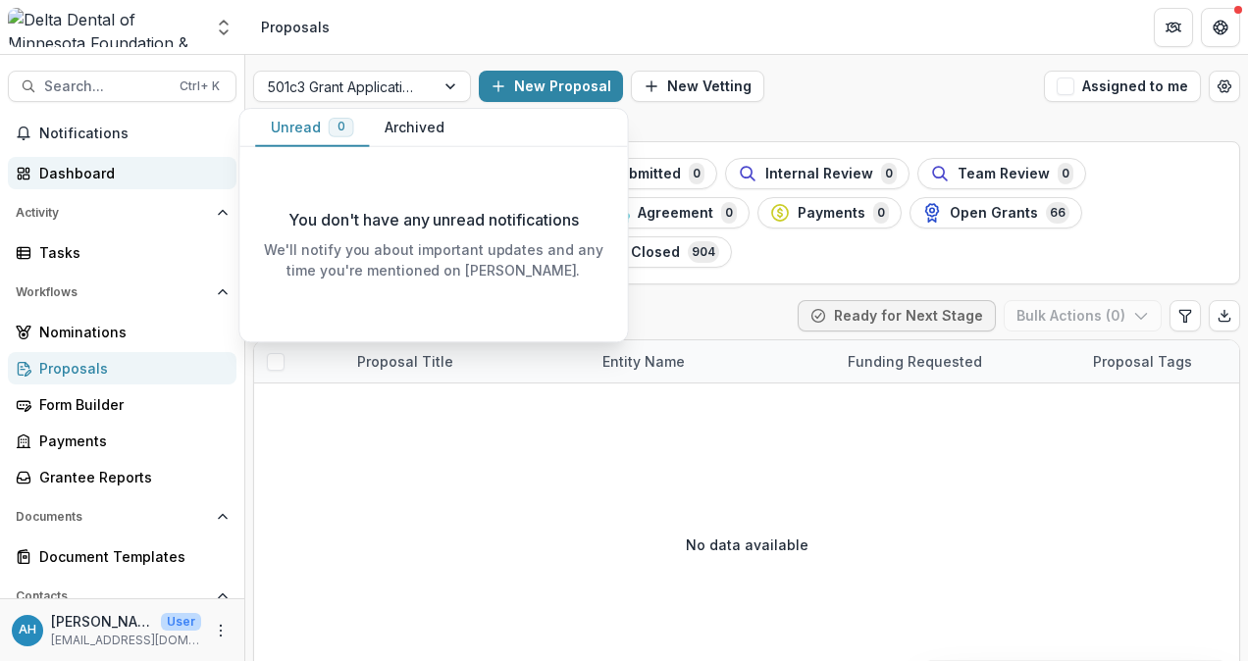
click at [74, 171] on div "Dashboard" at bounding box center [130, 173] width 182 height 21
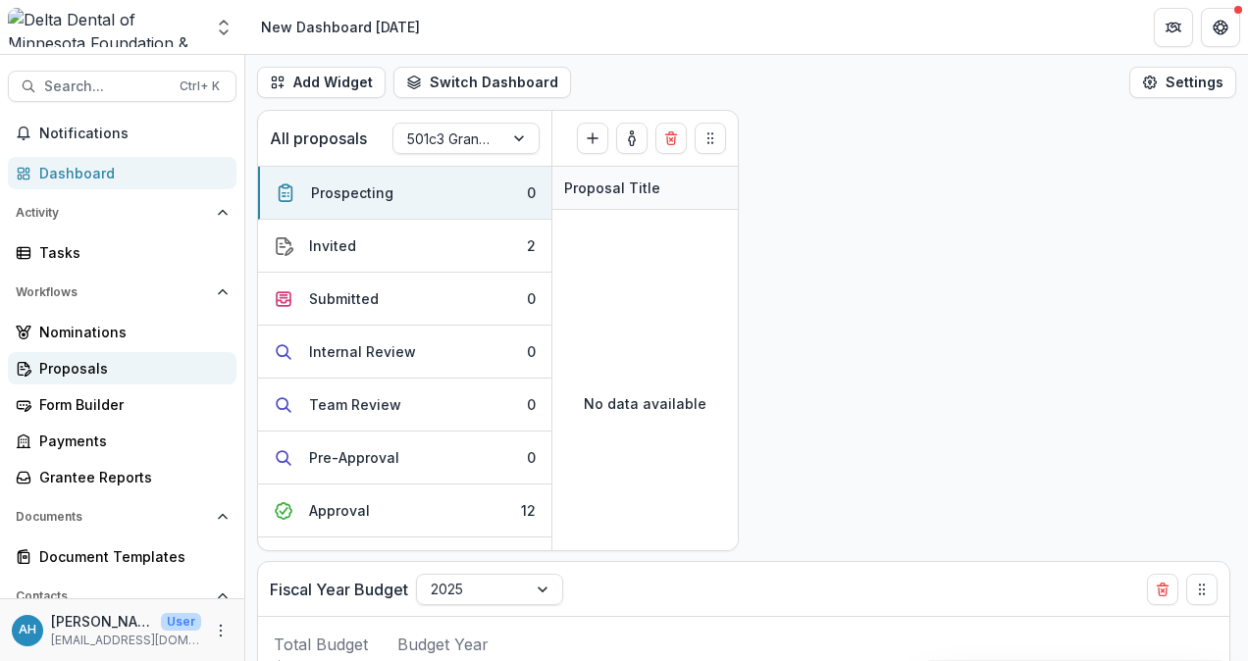
click at [51, 364] on div "Proposals" at bounding box center [130, 368] width 182 height 21
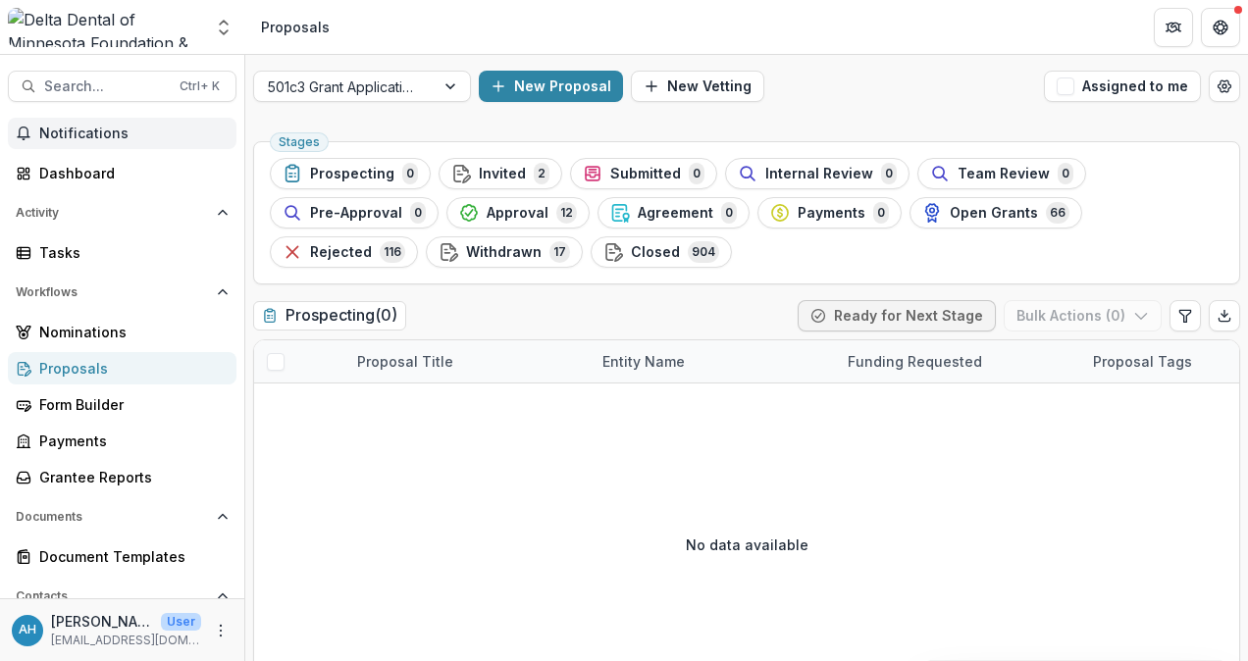
click at [117, 135] on span "Notifications" at bounding box center [133, 134] width 189 height 17
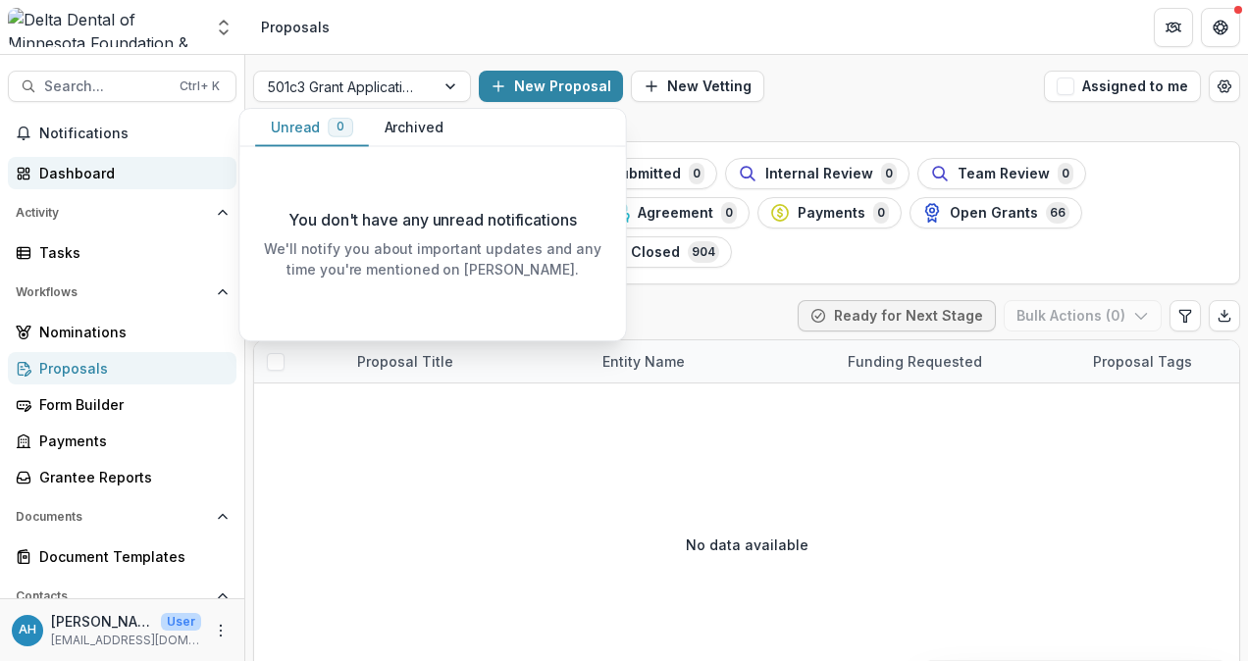
click at [106, 163] on div "Dashboard" at bounding box center [130, 173] width 182 height 21
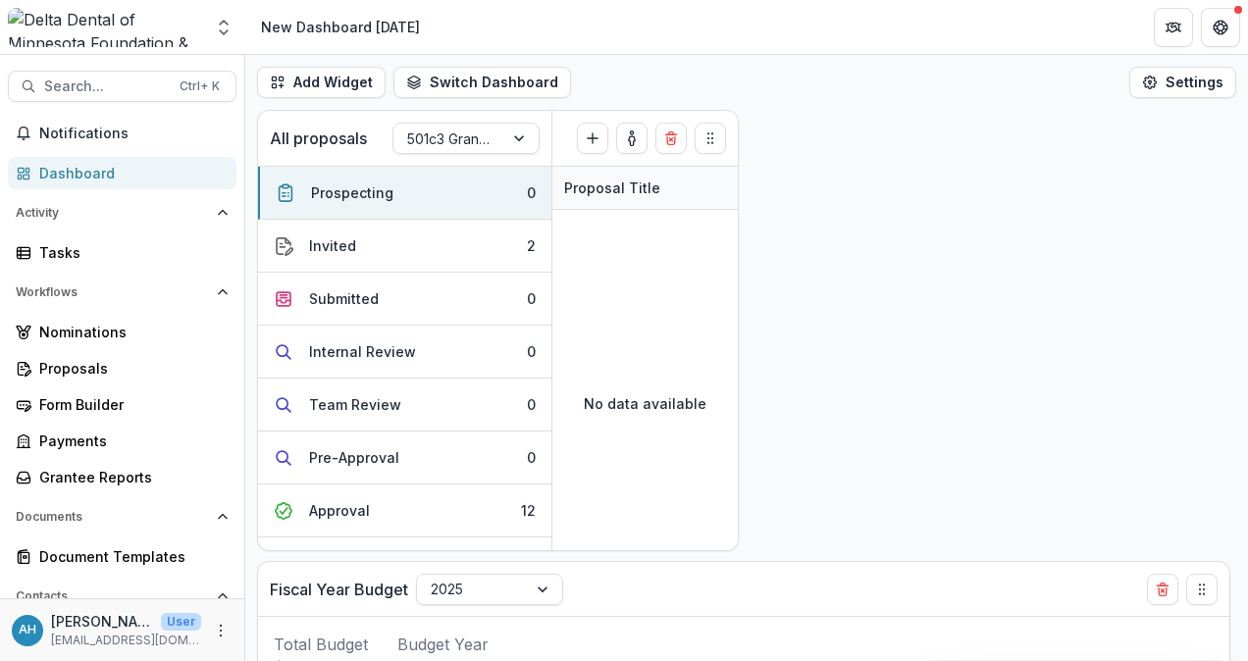
click at [899, 291] on div "All proposals 501c3 Grant Application Workflow Prospecting ( 0 ) Create Proposa…" at bounding box center [746, 386] width 1003 height 552
click at [96, 365] on div "Proposals" at bounding box center [130, 368] width 182 height 21
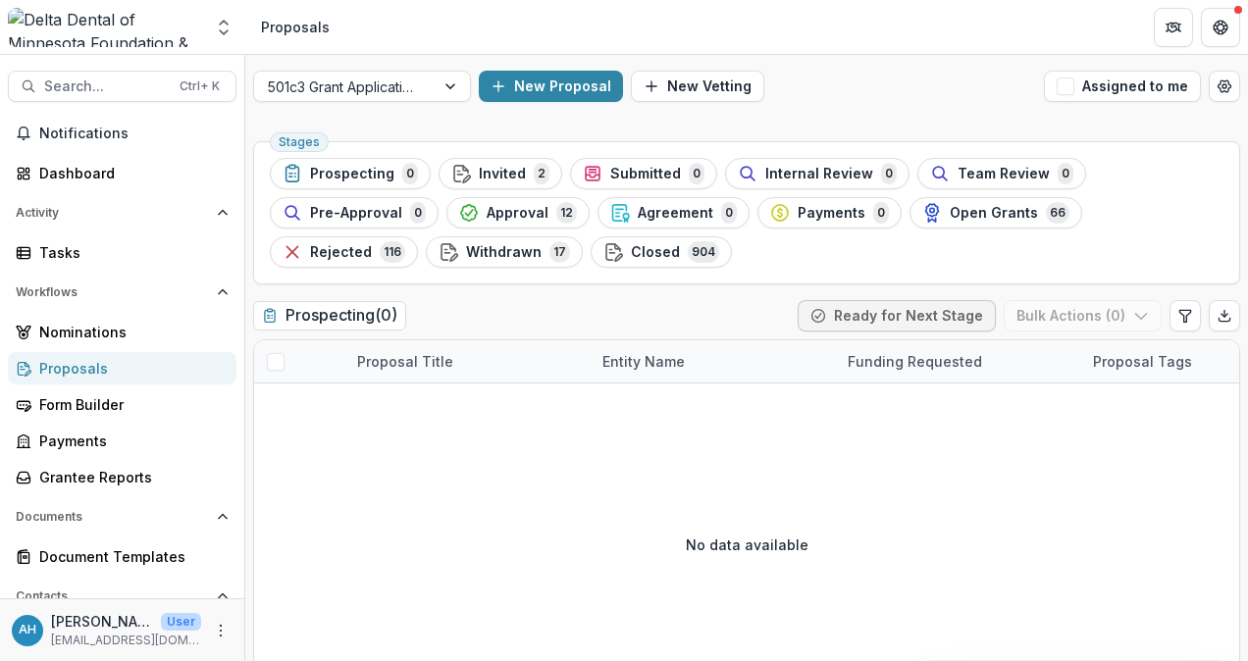
click at [862, 81] on div "New Proposal New Vetting" at bounding box center [757, 86] width 557 height 31
click at [663, 250] on ul "Stages Prospecting 0 Invited 2 Submitted 0 Internal Review 0 Team Review 0 Pre-…" at bounding box center [747, 213] width 954 height 110
click at [79, 371] on div "Proposals" at bounding box center [130, 368] width 182 height 21
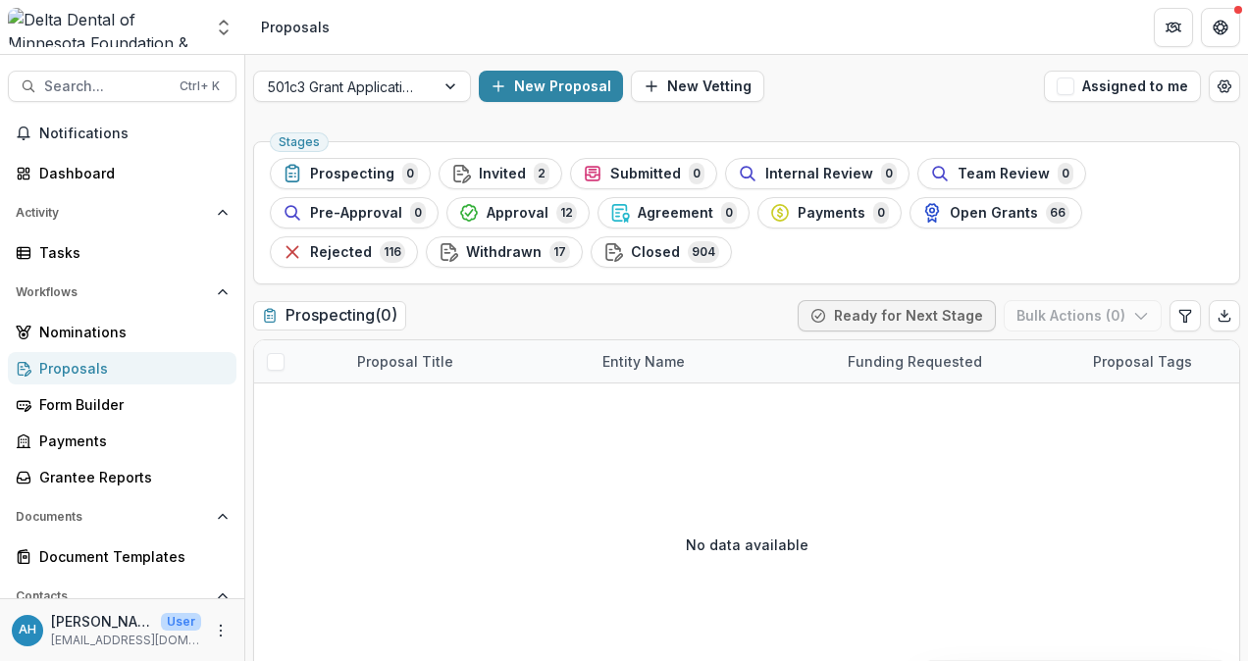
click at [612, 242] on ul "Stages Prospecting 0 Invited 2 Submitted 0 Internal Review 0 Team Review 0 Pre-…" at bounding box center [747, 213] width 954 height 110
click at [73, 134] on span "Notifications" at bounding box center [133, 134] width 189 height 17
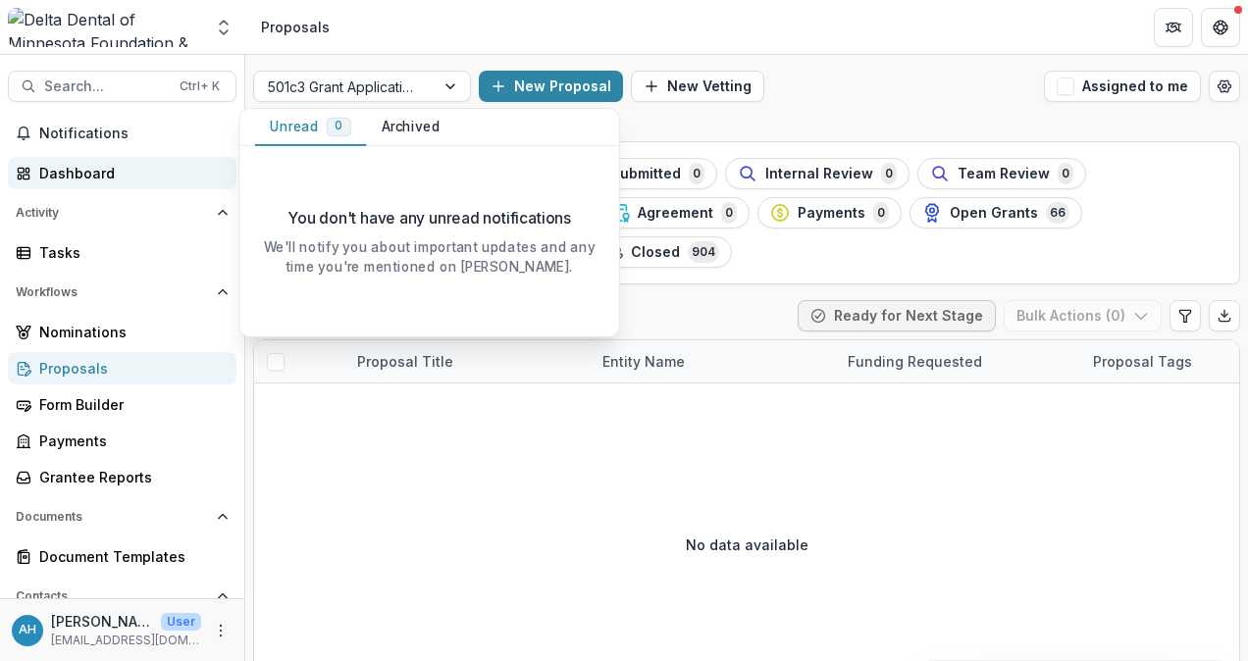
click at [78, 169] on div "Dashboard" at bounding box center [130, 173] width 182 height 21
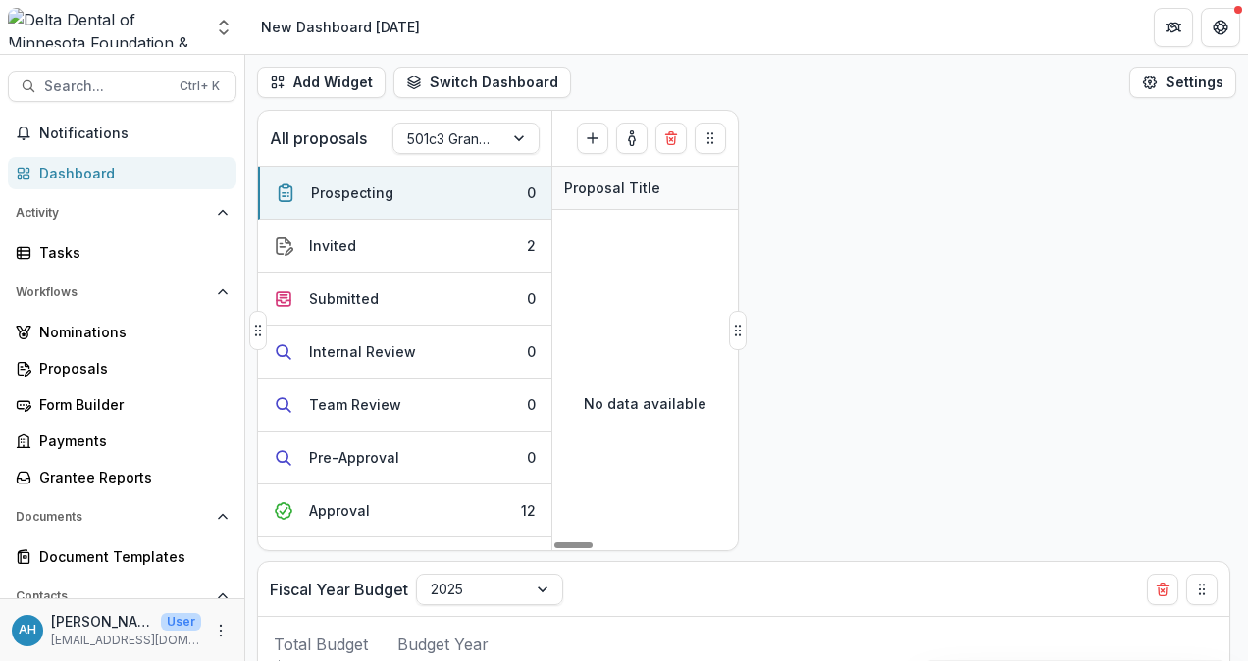
click at [663, 276] on div "No data available" at bounding box center [645, 403] width 185 height 294
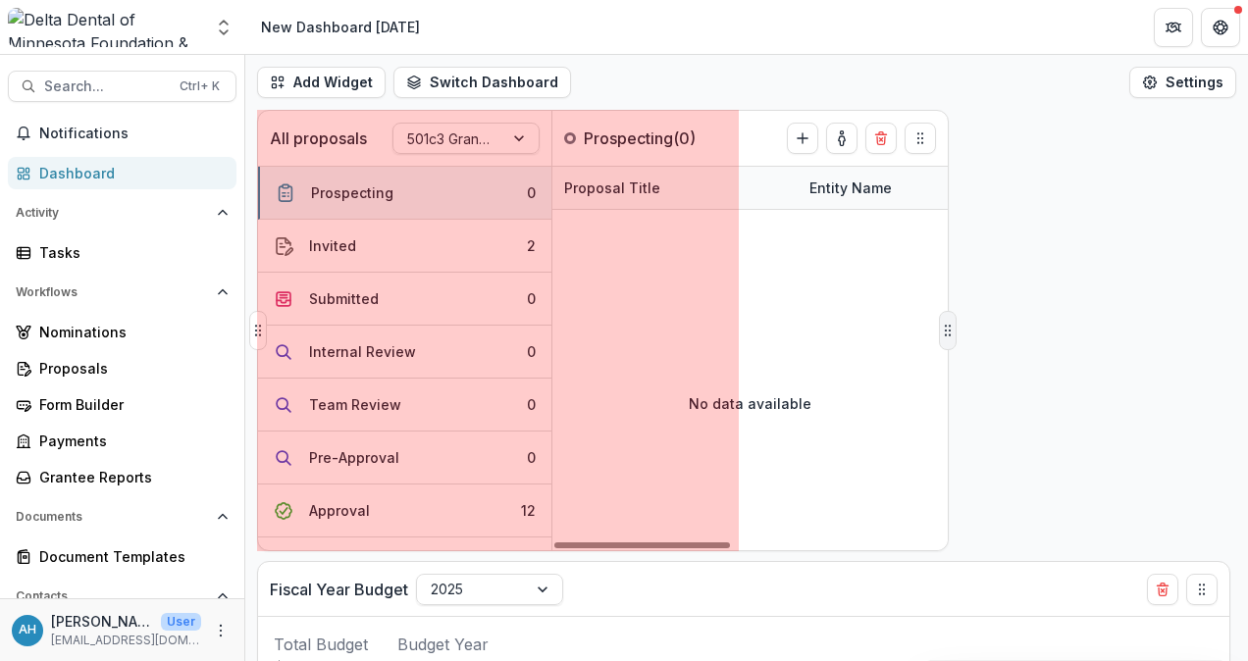
drag, startPoint x: 736, startPoint y: 338, endPoint x: 948, endPoint y: 313, distance: 213.4
click at [948, 313] on button "Drag" at bounding box center [948, 330] width 18 height 39
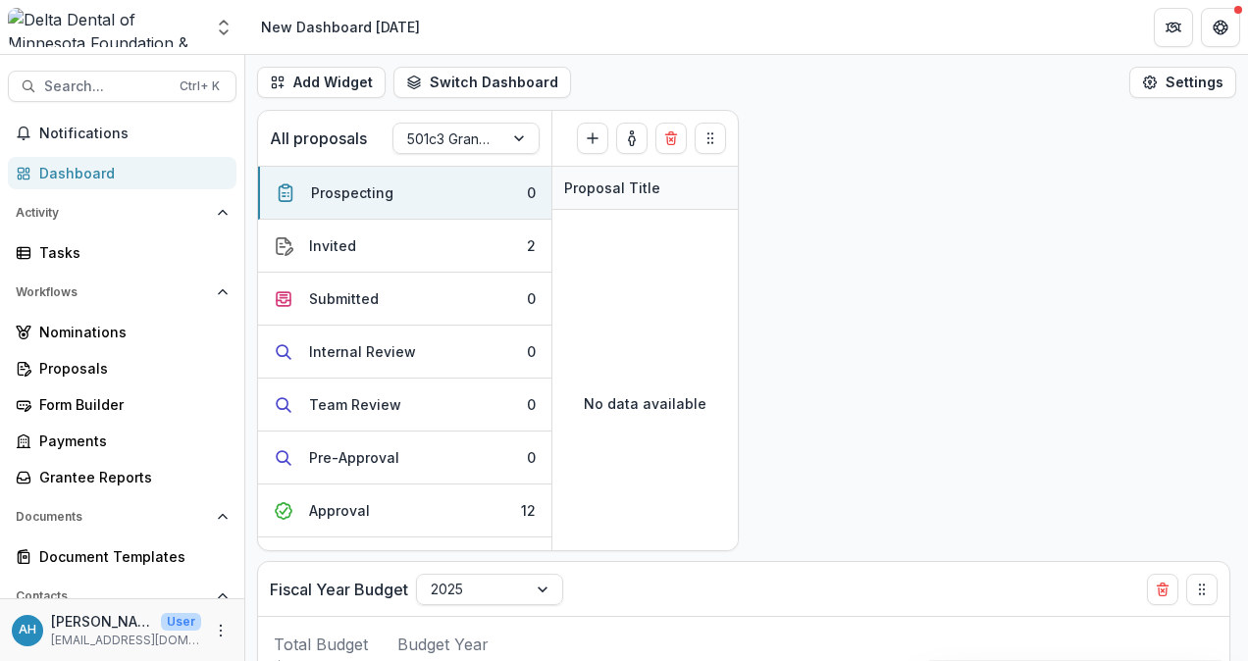
click at [862, 83] on div "Add Widget Switch Dashboard Default New Dashboard 7-16-25 New Dashboard Settings" at bounding box center [746, 82] width 1003 height 55
drag, startPoint x: 552, startPoint y: 264, endPoint x: 582, endPoint y: 444, distance: 182.1
click at [582, 444] on div "Prospecting 0 Invited 2 Submitted 0 Internal Review 0 Team Review 0 Pre-Approva…" at bounding box center [498, 358] width 480 height 385
click at [75, 128] on span "Notifications" at bounding box center [133, 134] width 189 height 17
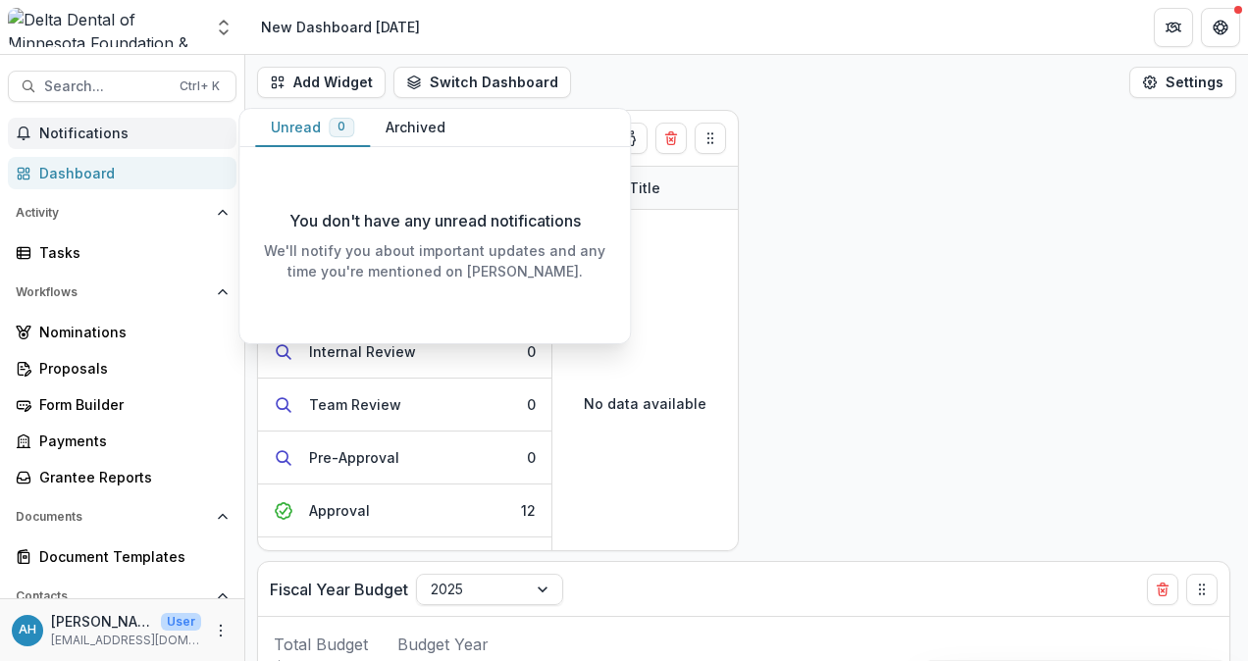
click at [88, 133] on span "Notifications" at bounding box center [133, 134] width 189 height 17
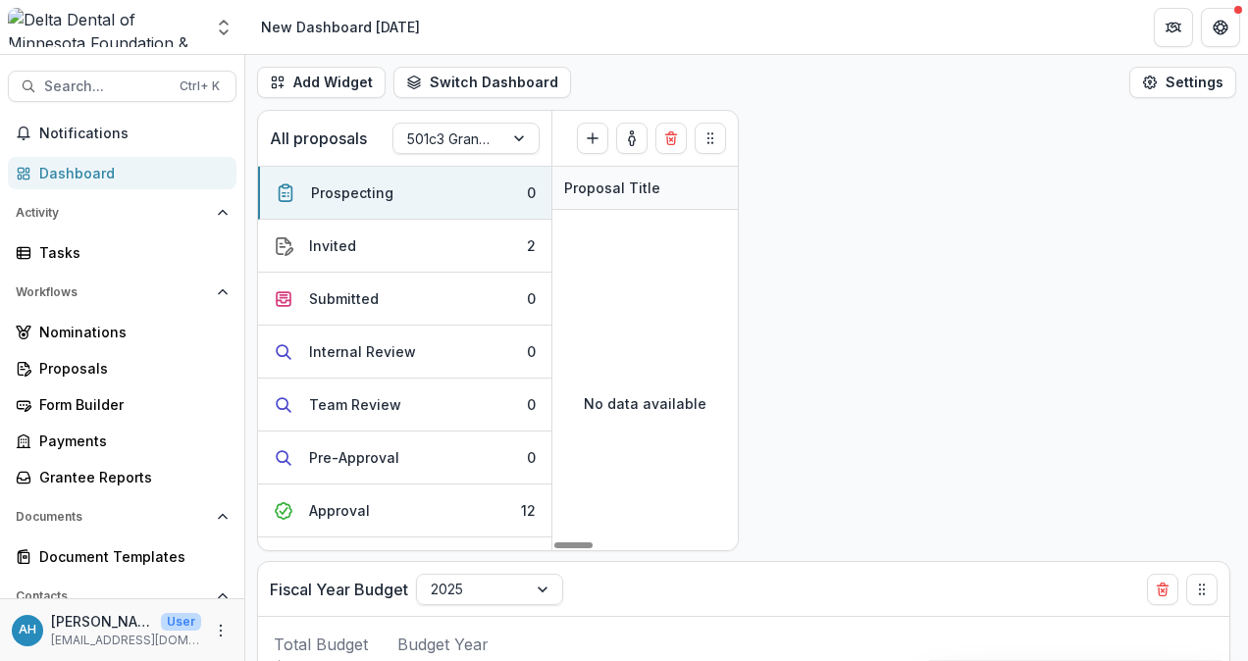
click at [1043, 220] on div "All proposals 501c3 Grant Application Workflow Prospecting ( 0 ) Create Proposa…" at bounding box center [746, 386] width 1003 height 552
click at [106, 127] on span "Notifications" at bounding box center [133, 134] width 189 height 17
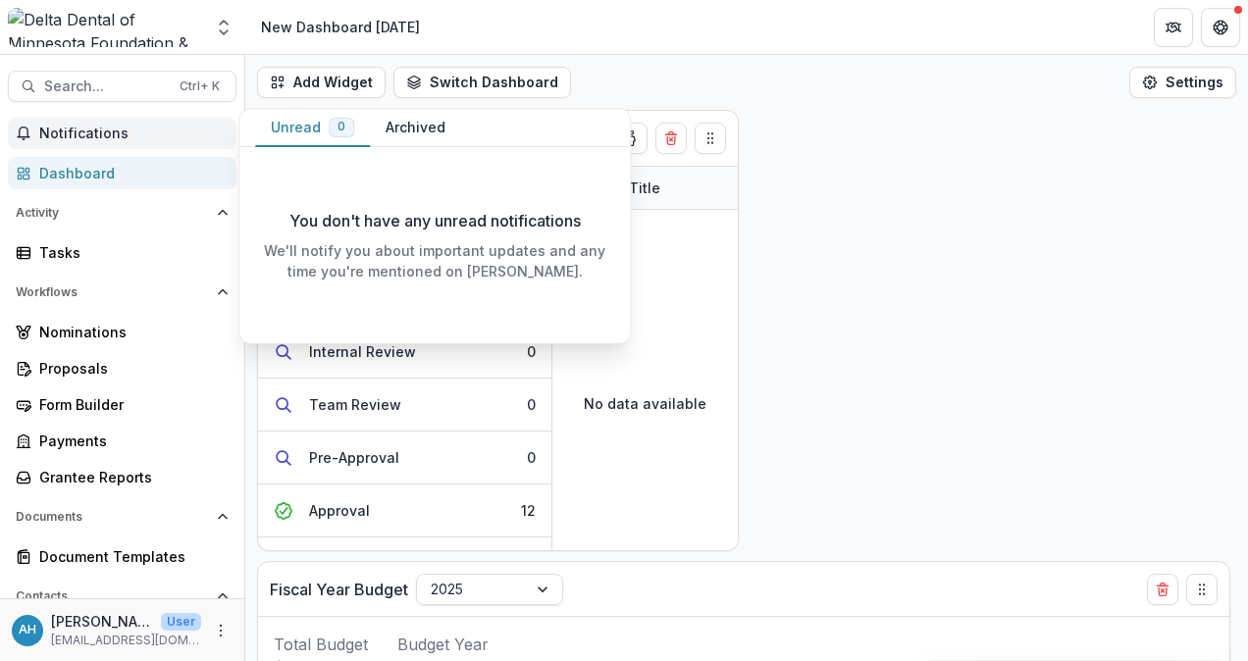
click at [92, 131] on span "Notifications" at bounding box center [133, 134] width 189 height 17
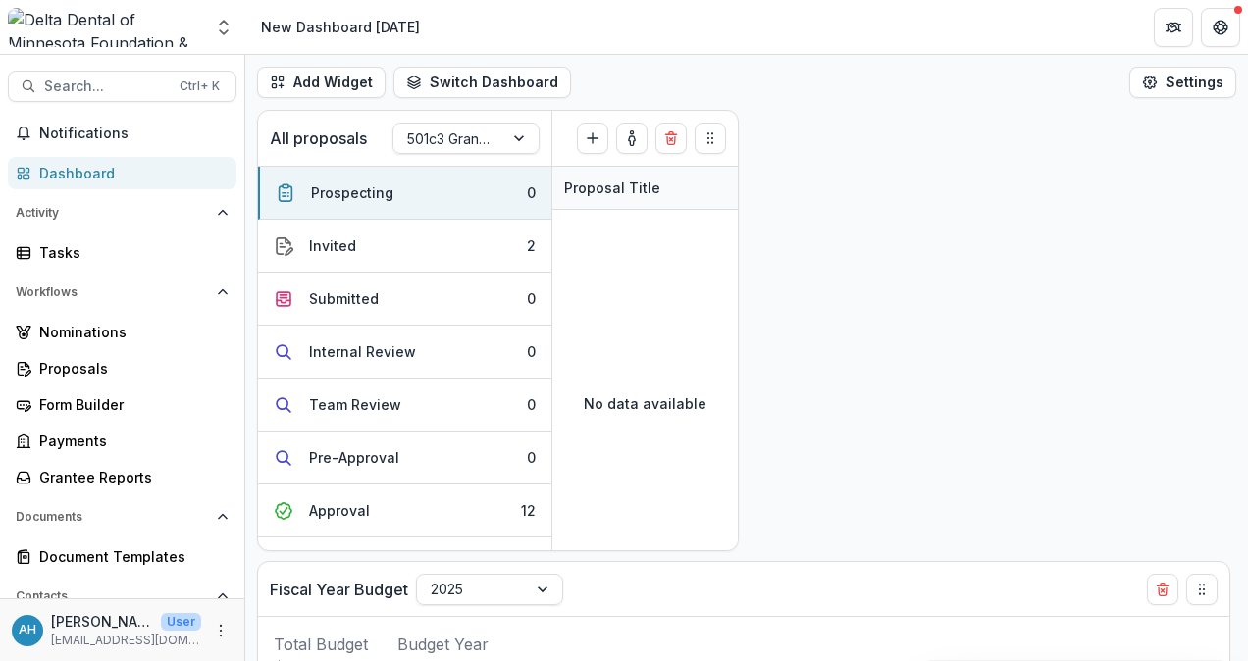
click at [1003, 149] on div "All proposals 501c3 Grant Application Workflow Prospecting ( 0 ) Create Proposa…" at bounding box center [746, 386] width 1003 height 552
click at [80, 137] on span "Notifications" at bounding box center [133, 134] width 189 height 17
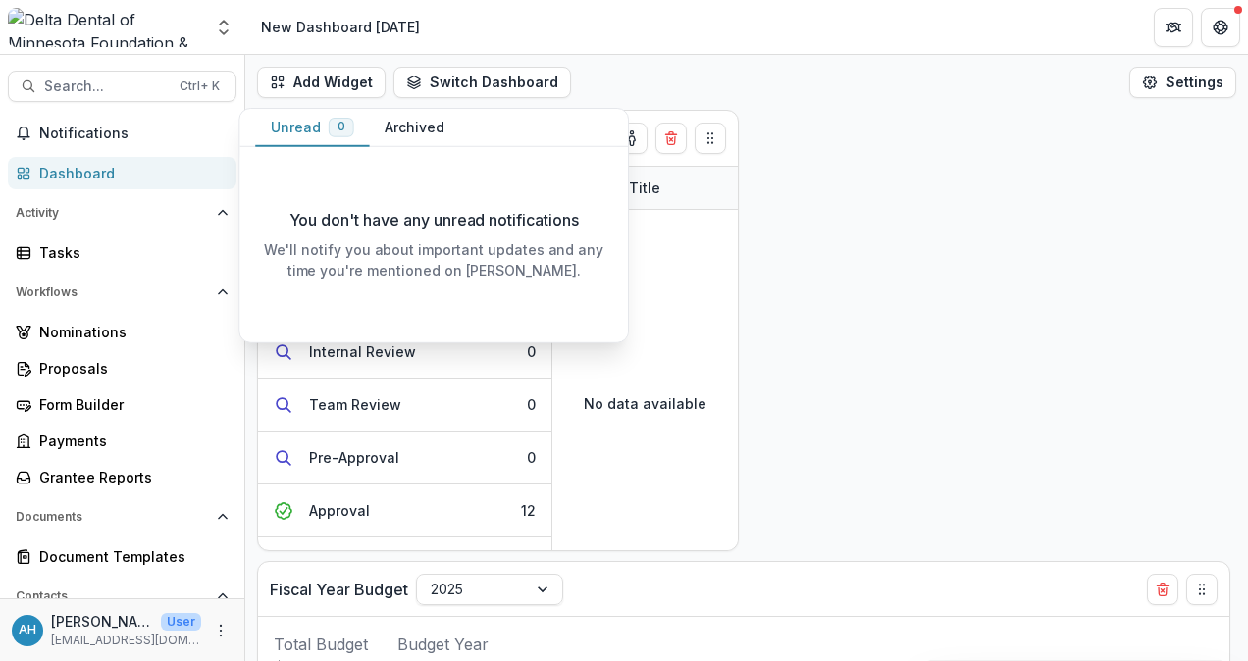
click at [82, 167] on div "Dashboard" at bounding box center [130, 173] width 182 height 21
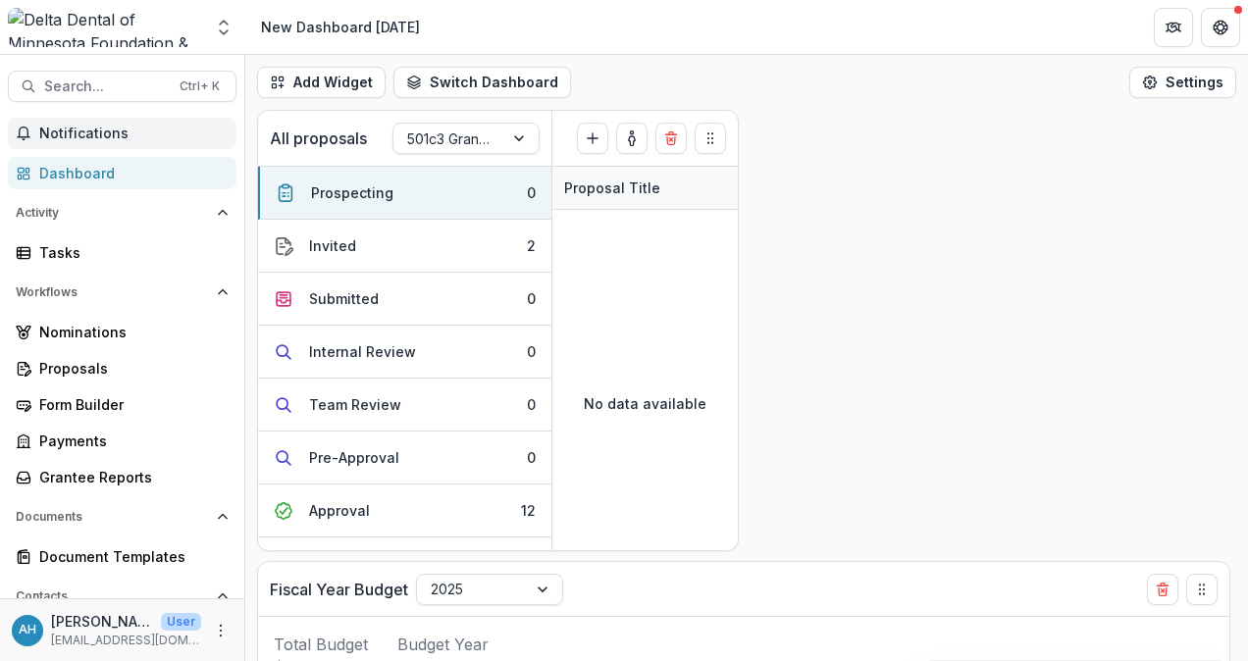
click at [79, 127] on span "Notifications" at bounding box center [133, 134] width 189 height 17
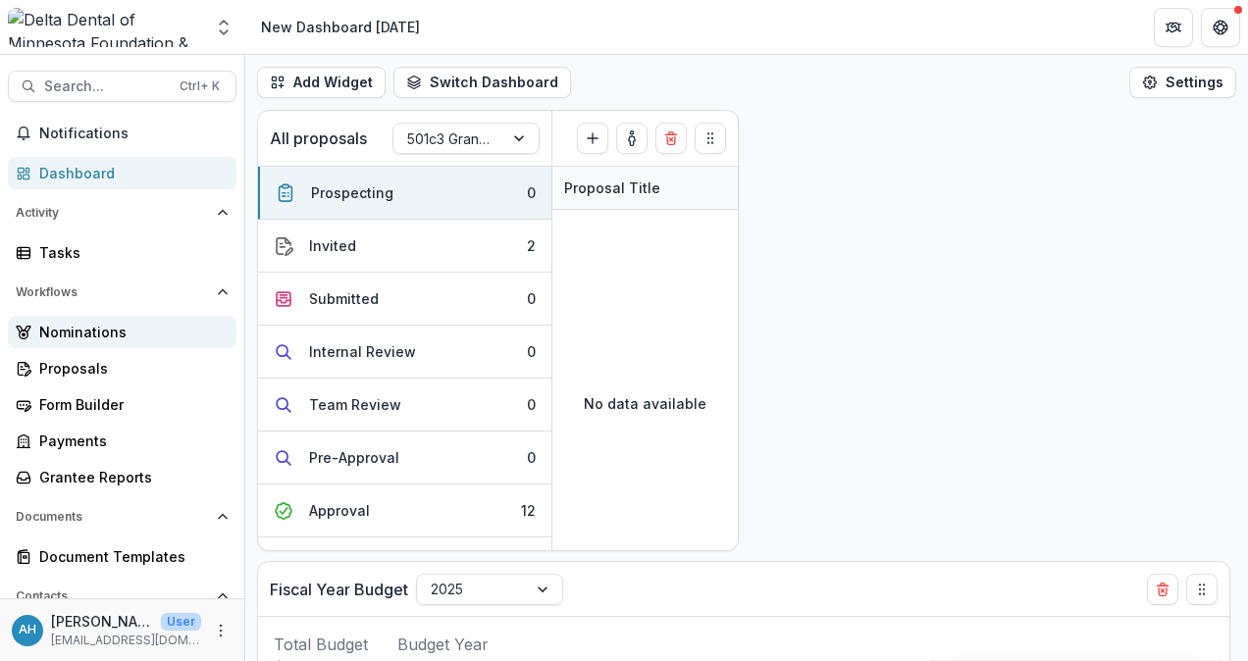
click at [75, 333] on div "Nominations" at bounding box center [130, 332] width 182 height 21
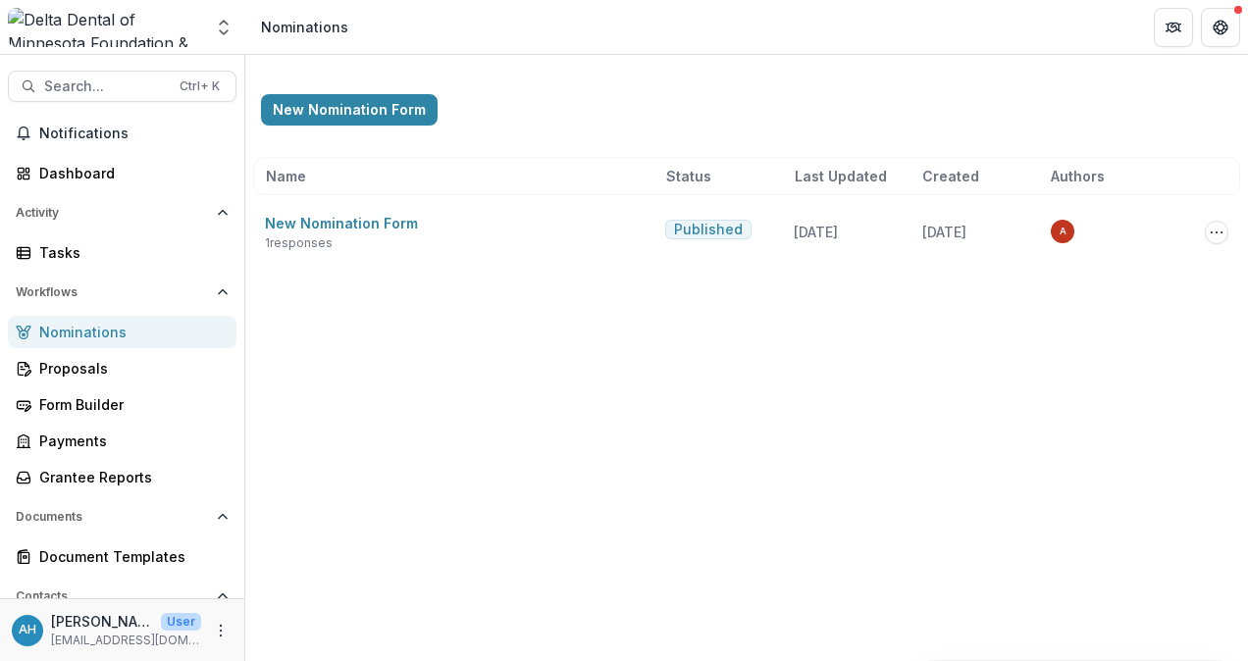
click at [597, 92] on div "New Nomination Form Name Status Last Updated Created Authors New Nomination For…" at bounding box center [746, 165] width 1003 height 221
click at [56, 136] on span "Notifications" at bounding box center [133, 134] width 189 height 17
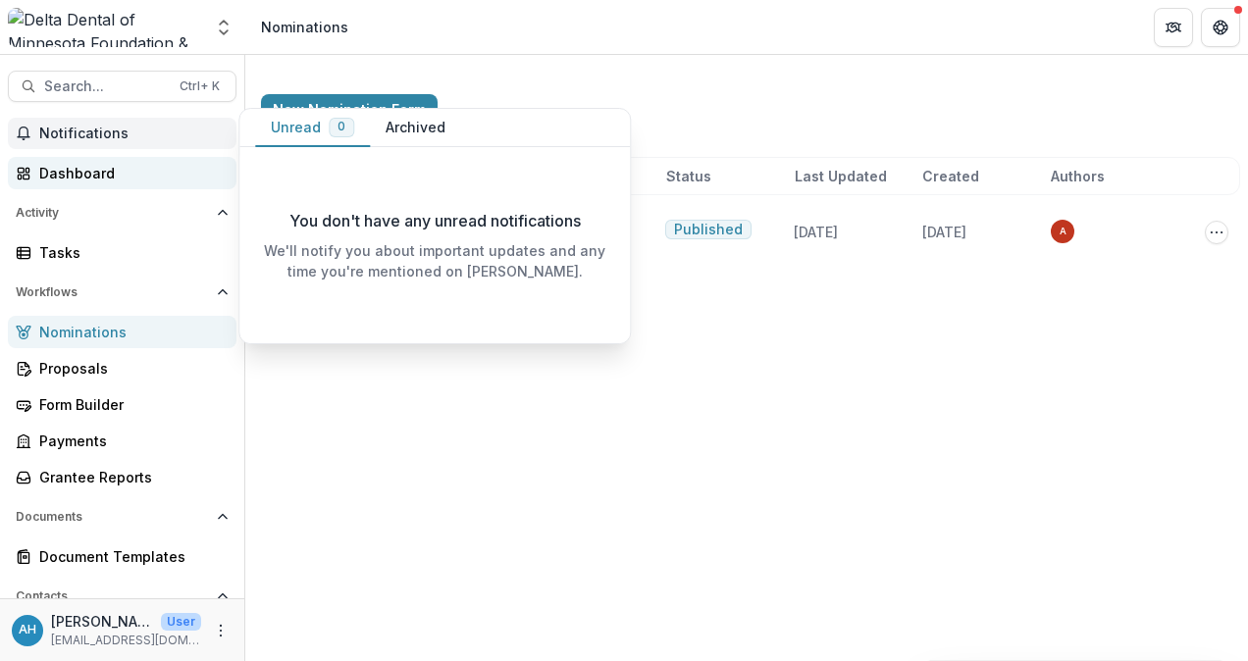
click at [80, 163] on div "Dashboard" at bounding box center [130, 173] width 182 height 21
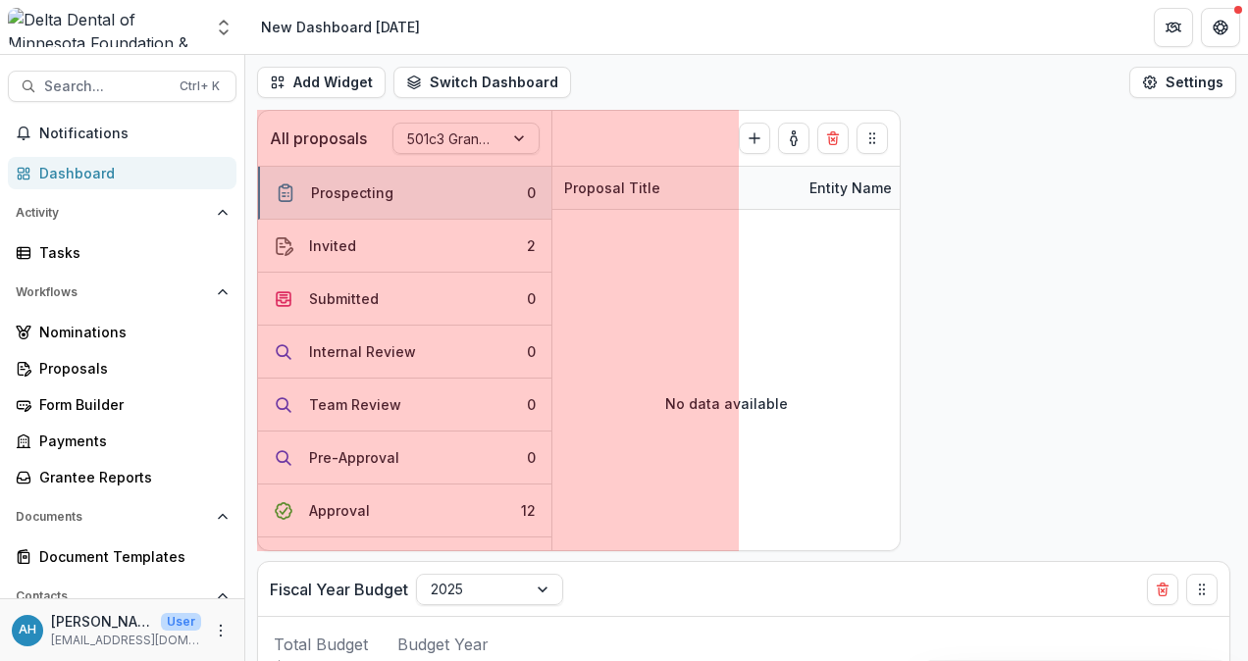
drag, startPoint x: 742, startPoint y: 334, endPoint x: 904, endPoint y: 326, distance: 162.1
click at [904, 326] on div "All proposals 501c3 Grant Application Workflow Prospecting ( 0 ) Create Proposa…" at bounding box center [746, 386] width 1003 height 552
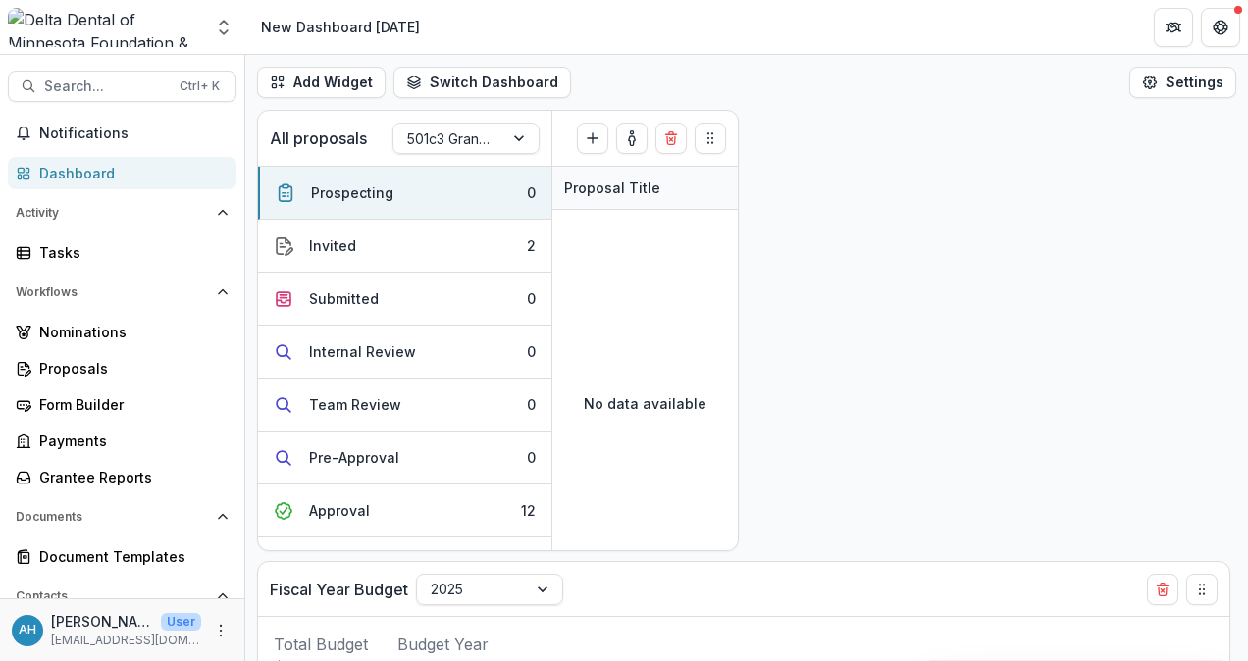
click at [892, 99] on div "Add Widget Switch Dashboard Default New Dashboard 7-16-25 New Dashboard Settings" at bounding box center [746, 82] width 1003 height 55
drag, startPoint x: 571, startPoint y: 549, endPoint x: 514, endPoint y: 536, distance: 58.3
click at [554, 543] on div at bounding box center [573, 546] width 38 height 6
click at [327, 502] on div "Approval" at bounding box center [339, 510] width 61 height 21
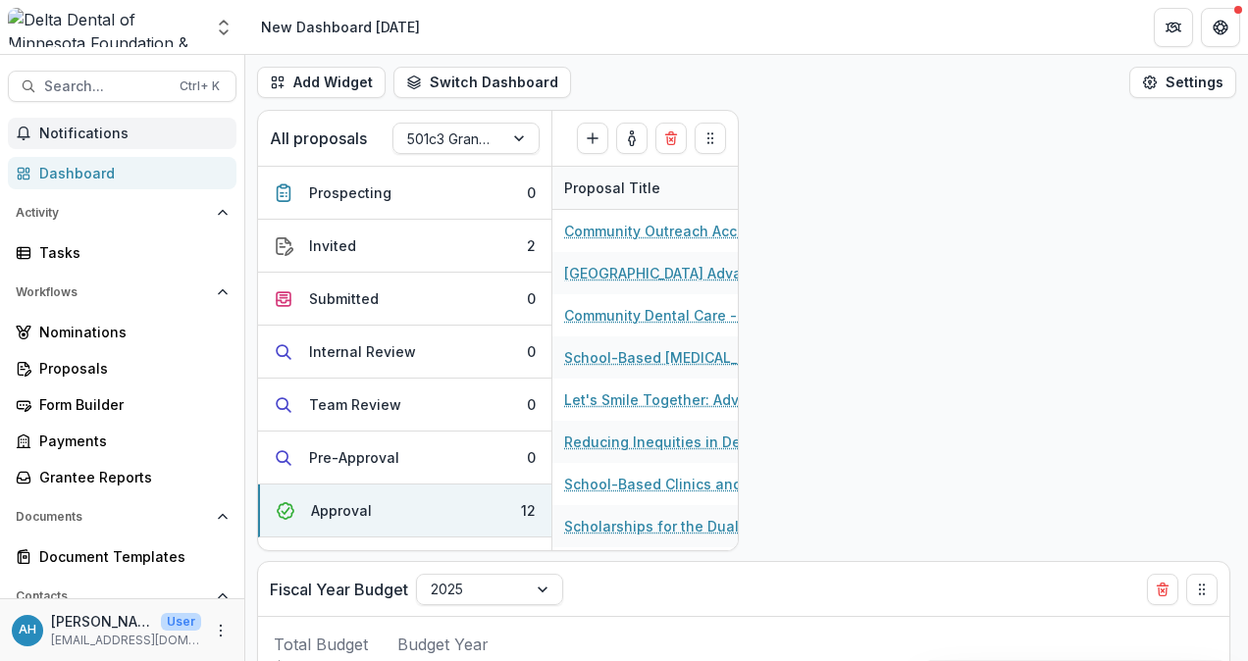
click at [77, 128] on span "Notifications" at bounding box center [133, 134] width 189 height 17
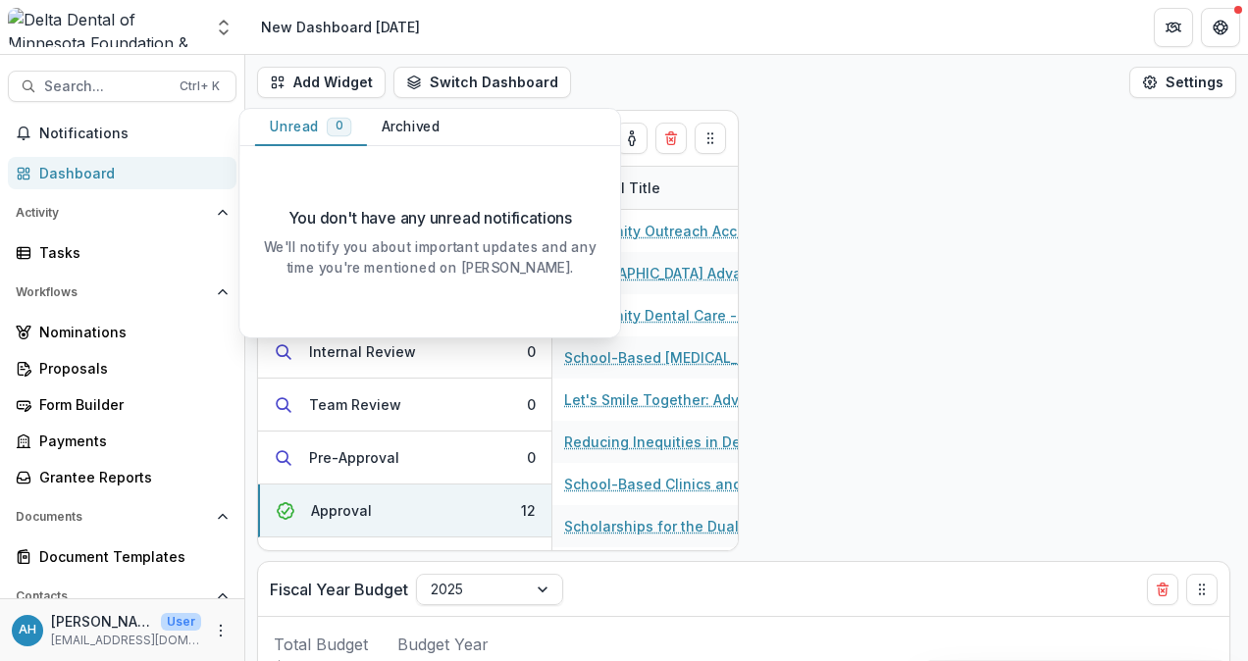
click at [61, 179] on div "Dashboard" at bounding box center [130, 173] width 182 height 21
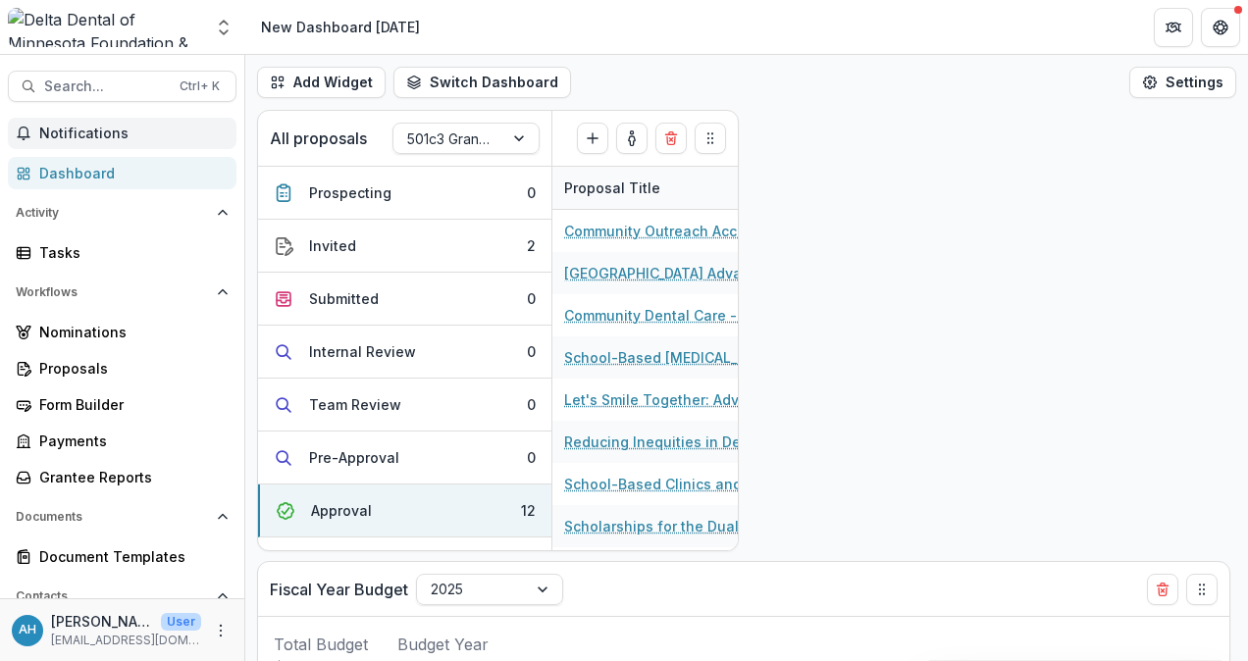
click at [69, 132] on span "Notifications" at bounding box center [133, 134] width 189 height 17
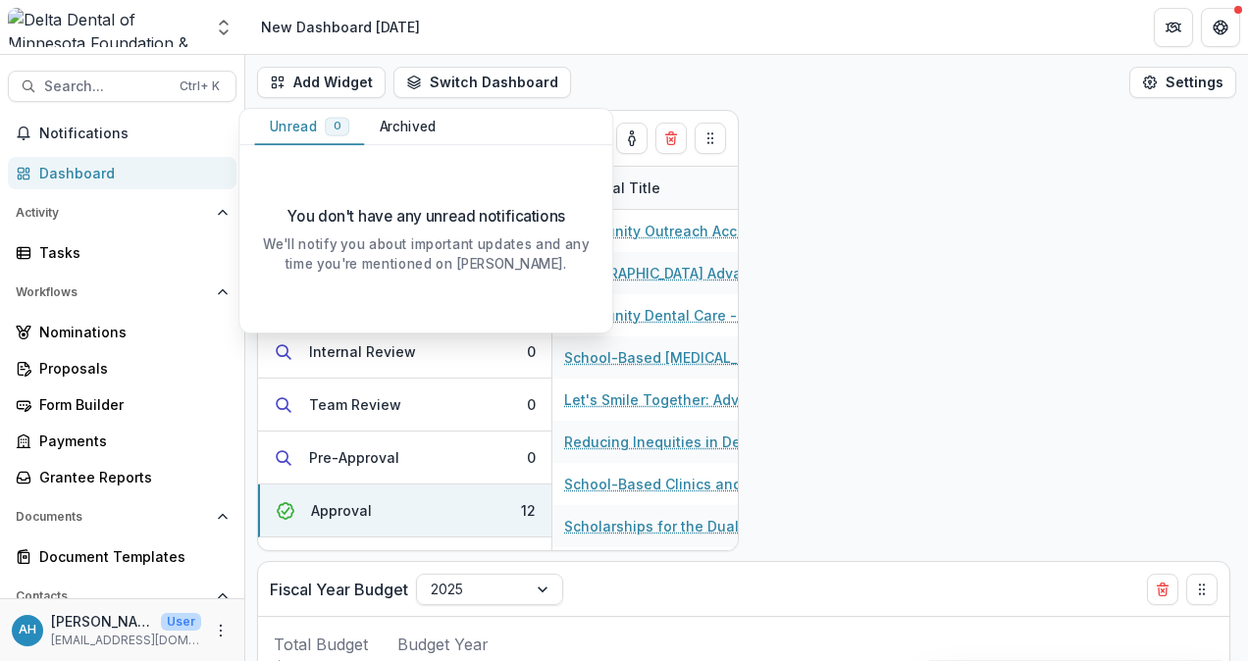
click at [71, 173] on div "Dashboard" at bounding box center [130, 173] width 182 height 21
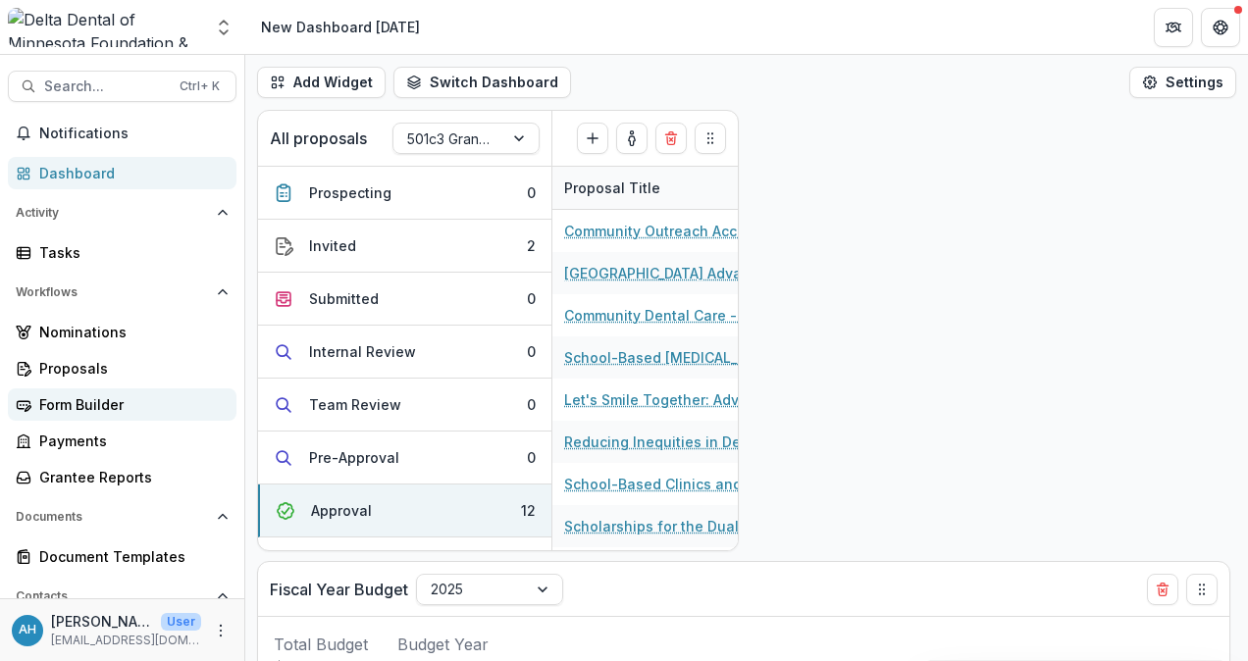
click at [109, 395] on div "Form Builder" at bounding box center [130, 405] width 182 height 21
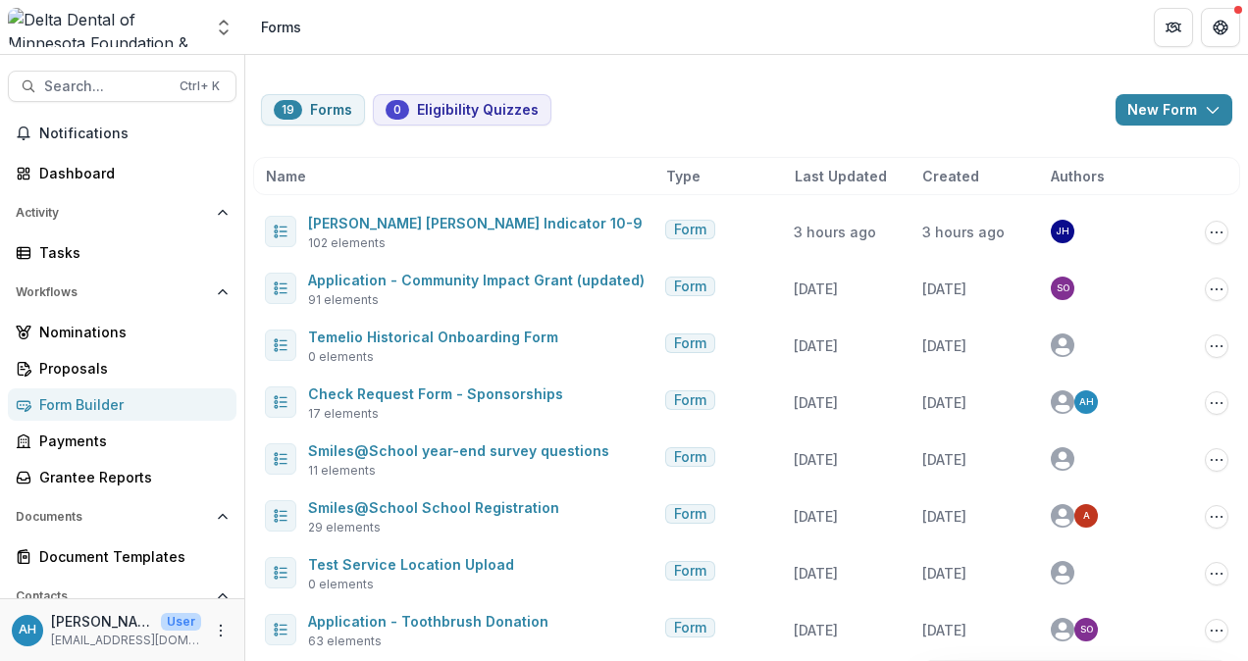
click at [773, 50] on header "Forms" at bounding box center [746, 27] width 1003 height 54
click at [71, 139] on span "Notifications" at bounding box center [133, 134] width 189 height 17
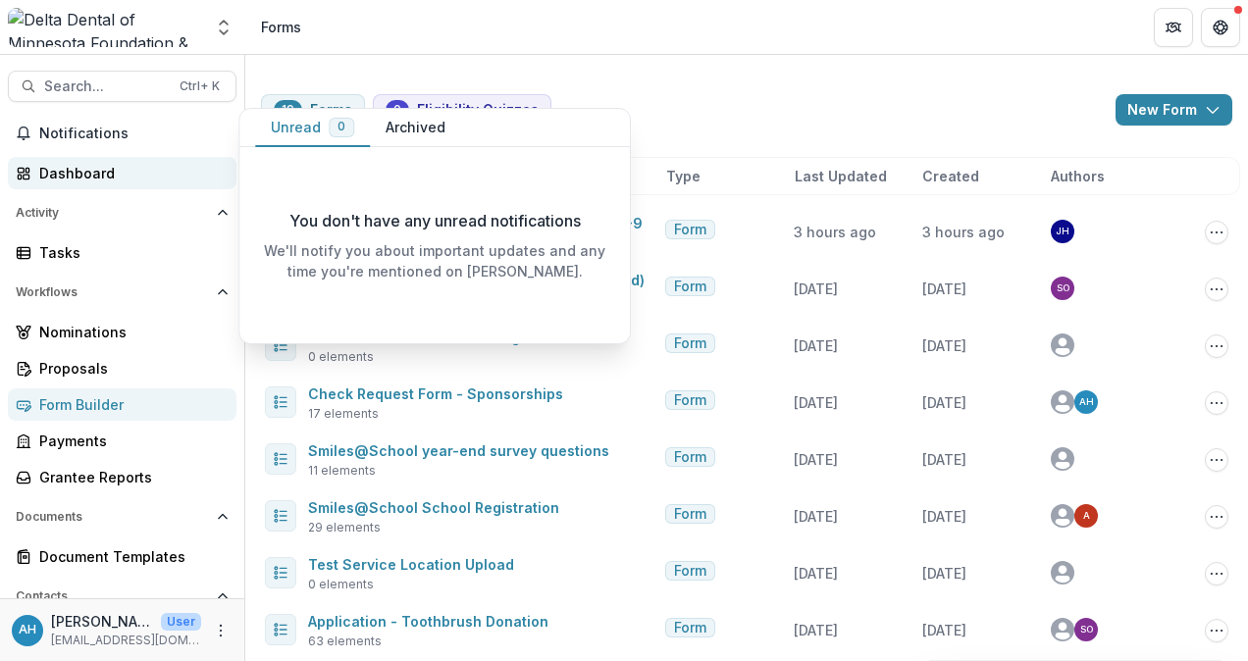
click at [80, 174] on div "Dashboard" at bounding box center [130, 173] width 182 height 21
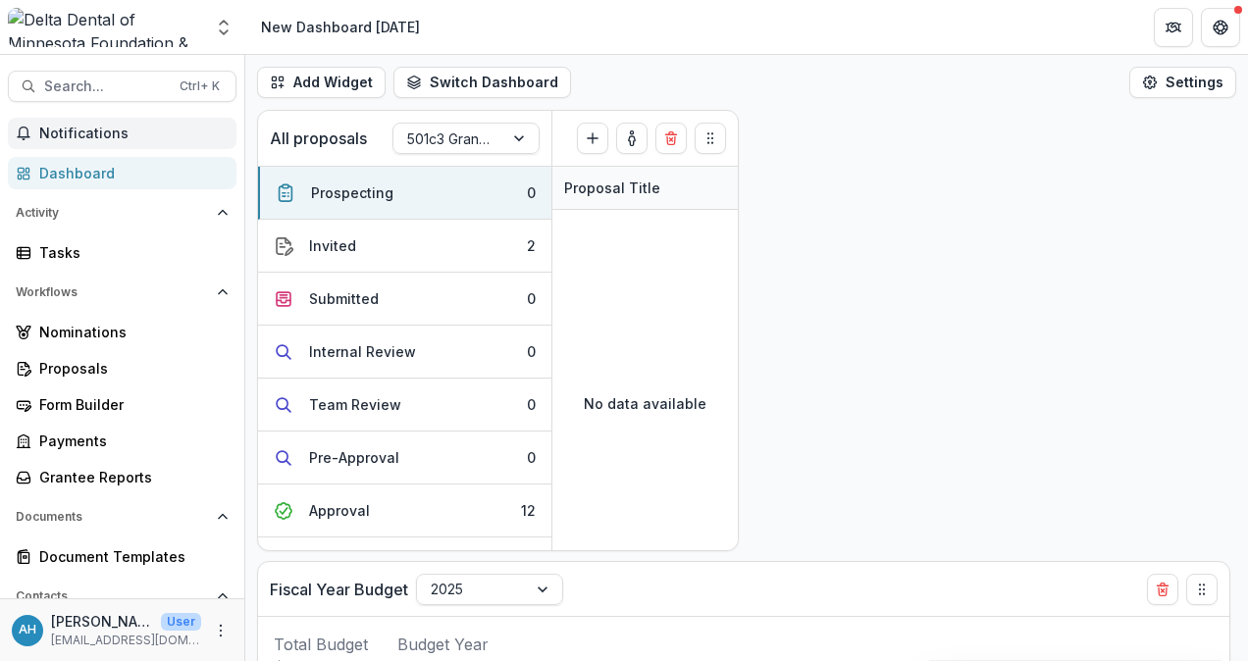
click at [69, 126] on span "Notifications" at bounding box center [133, 134] width 189 height 17
click at [1117, 385] on div "All proposals 501c3 Grant Application Workflow Prospecting ( 0 ) Create Proposa…" at bounding box center [746, 386] width 1003 height 552
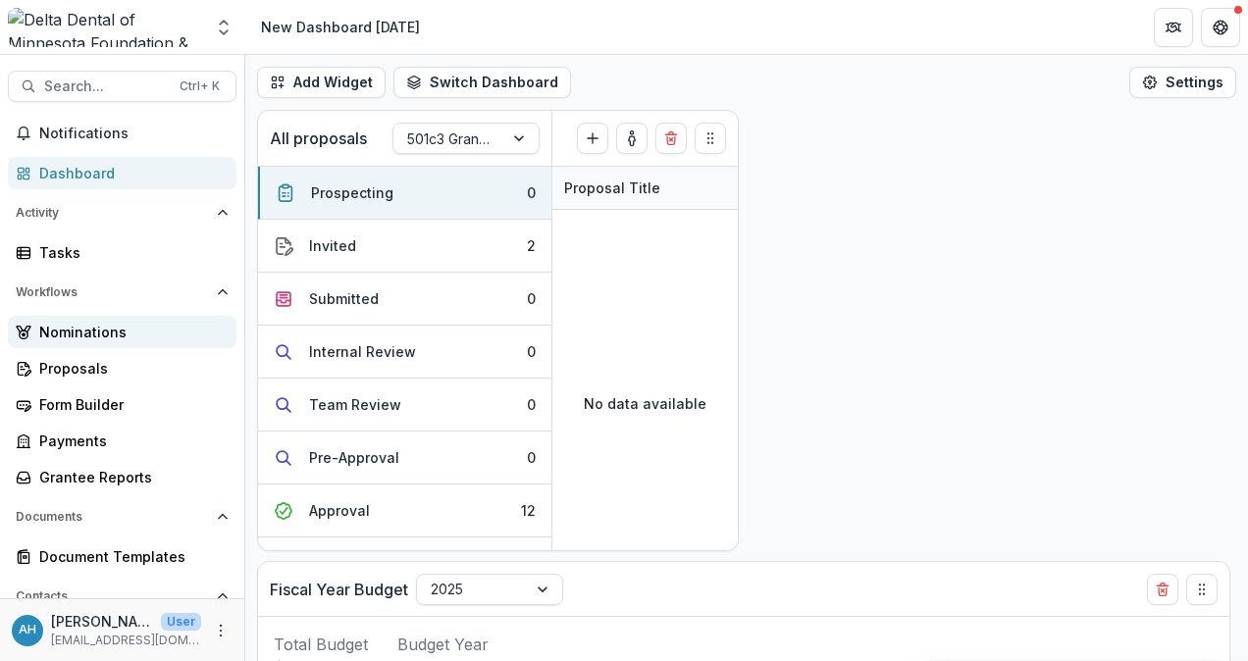
click at [67, 328] on div "Nominations" at bounding box center [130, 332] width 182 height 21
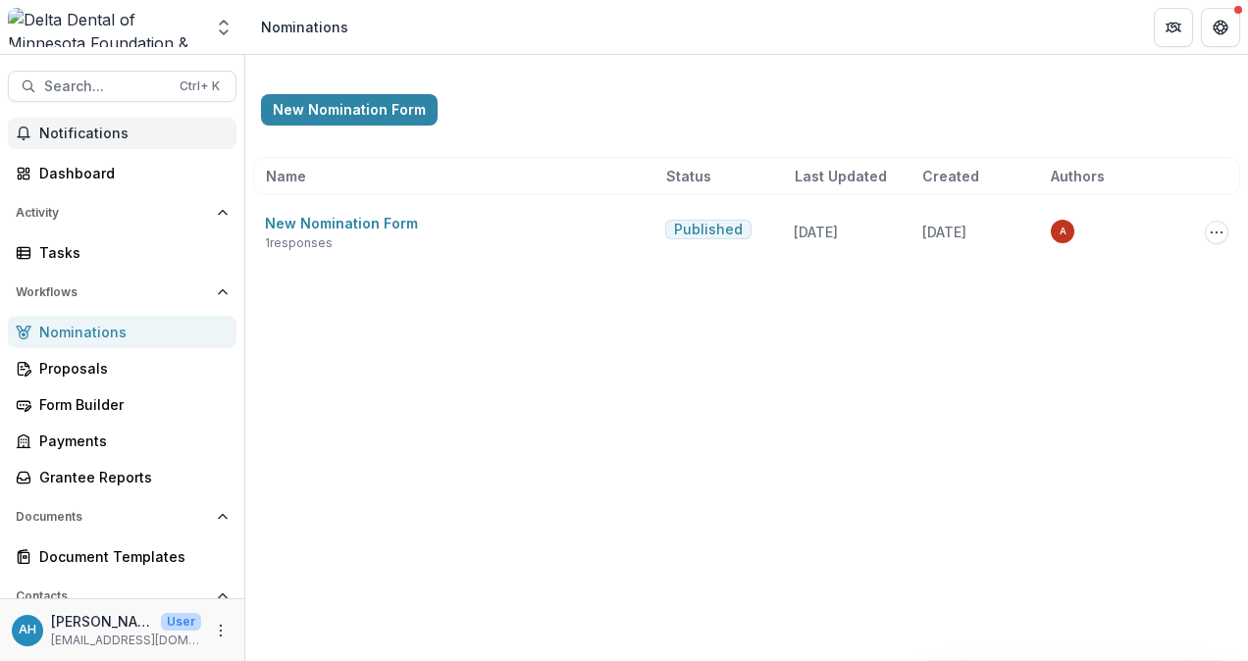
click at [76, 121] on button "Notifications" at bounding box center [122, 133] width 229 height 31
